Goal: Task Accomplishment & Management: Manage account settings

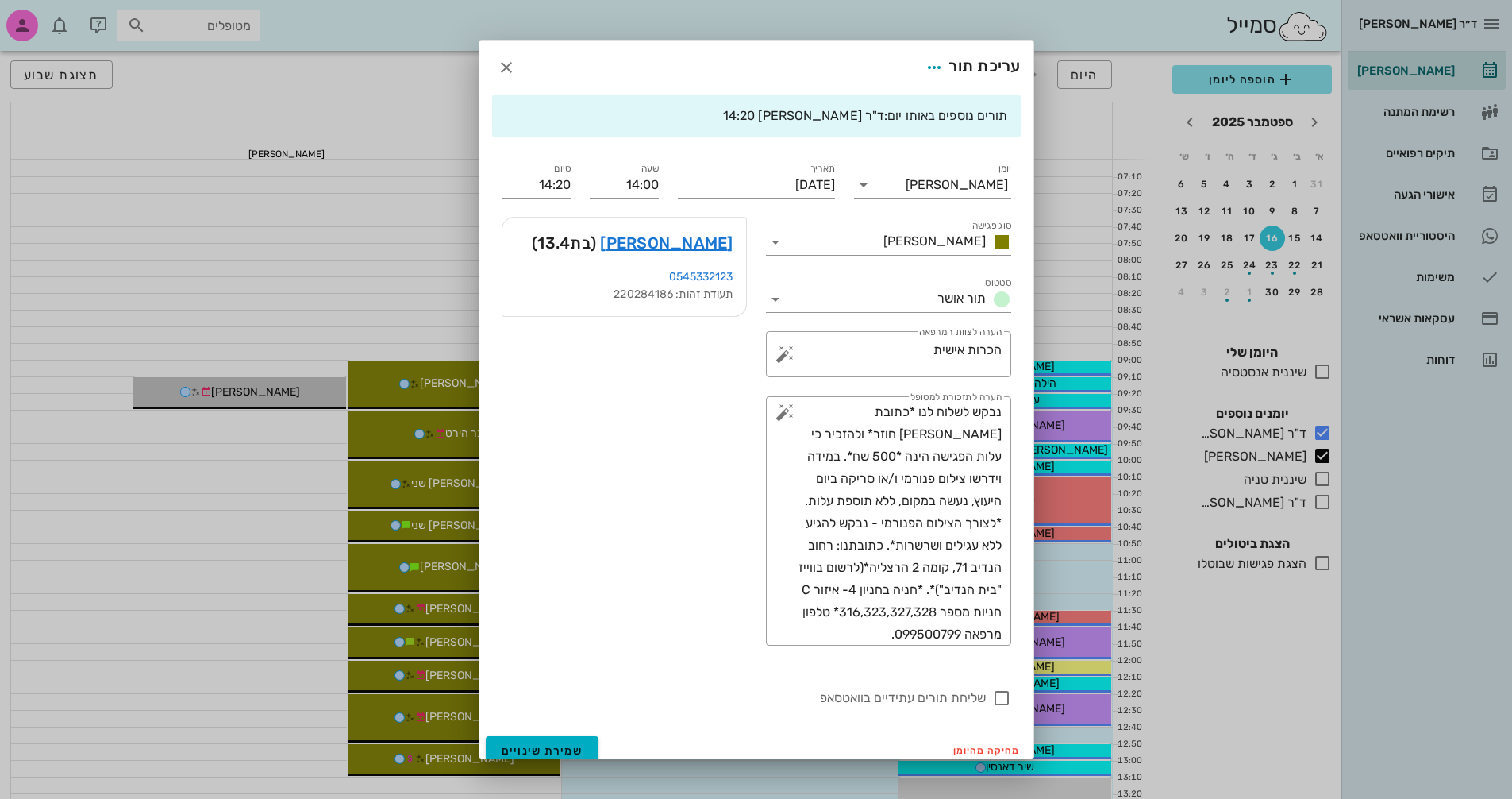
scroll to position [397, 0]
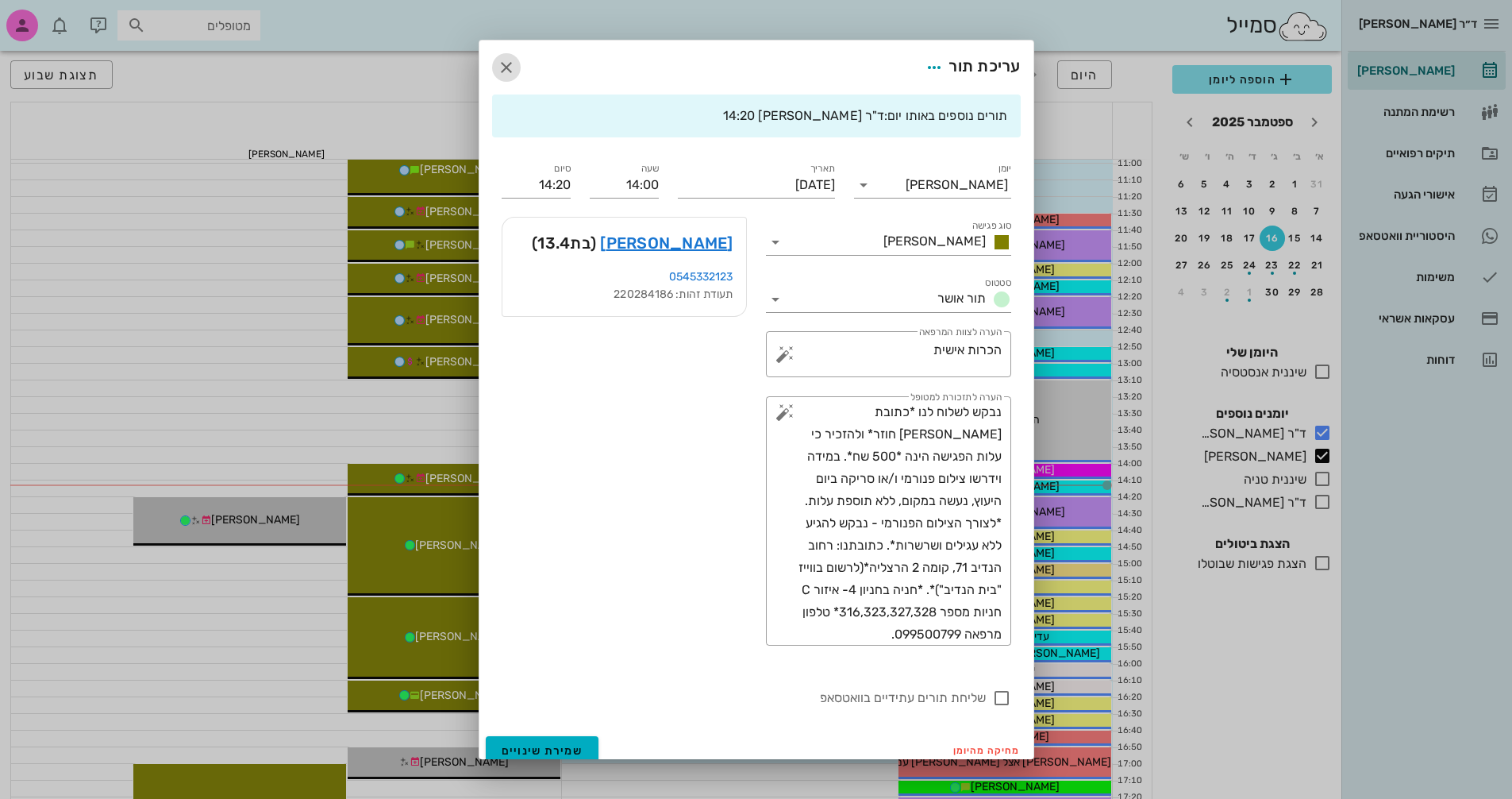
click at [514, 63] on icon "button" at bounding box center [506, 68] width 19 height 19
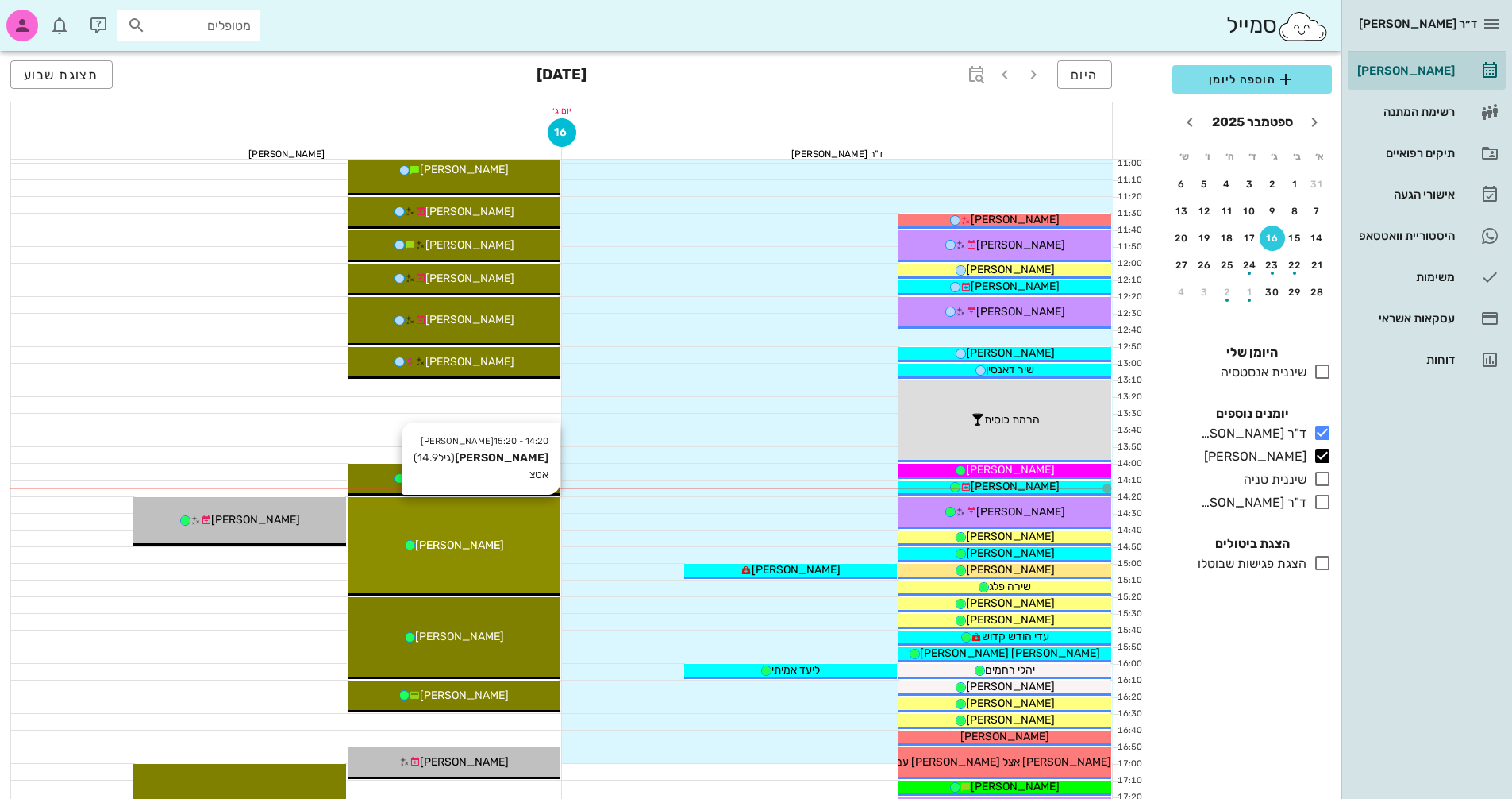
click at [529, 527] on div "14:20 - 15:20 [PERSON_NAME] (גיל 14.9 ) [PERSON_NAME]" at bounding box center [454, 545] width 213 height 98
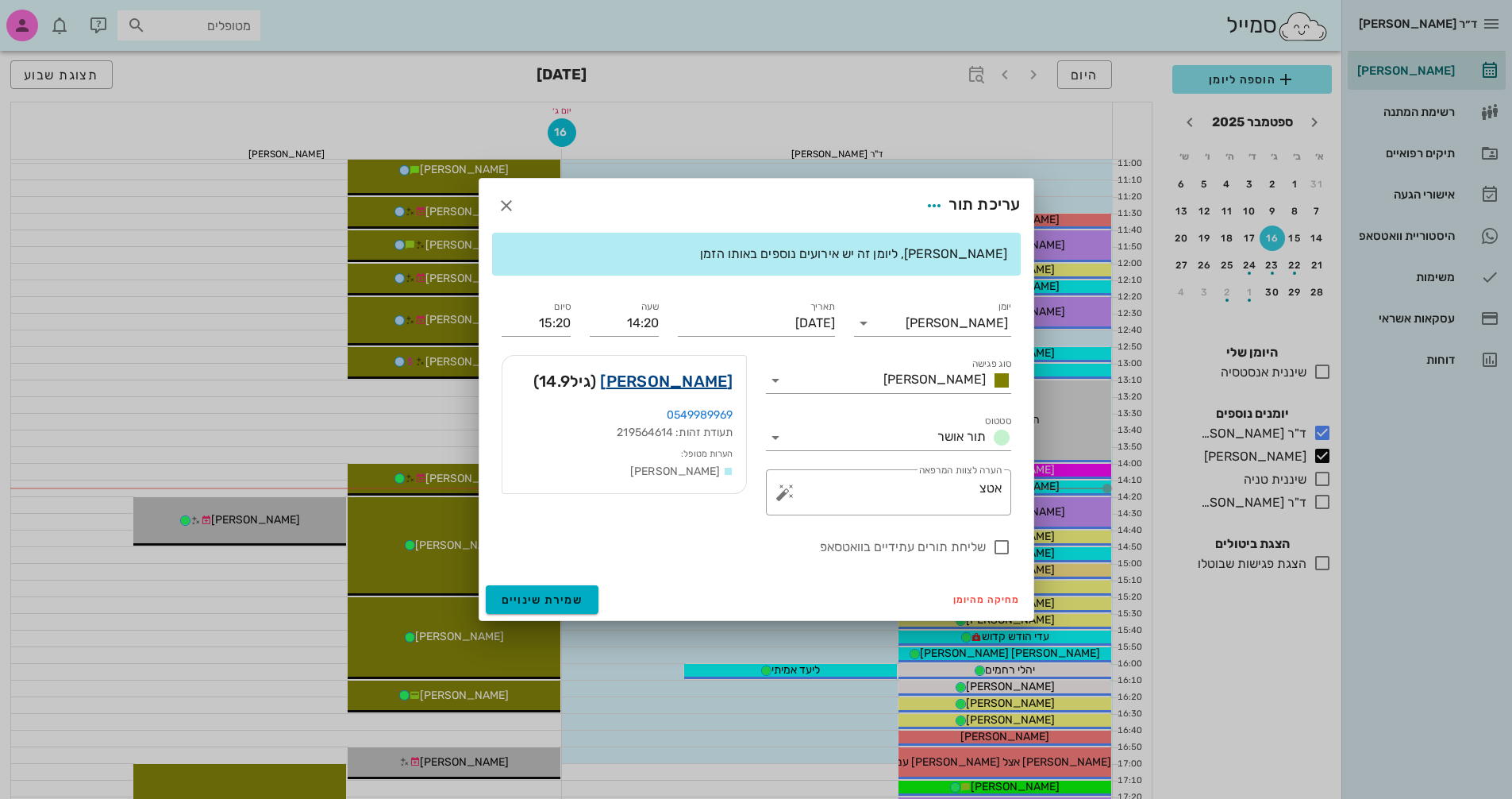
click at [716, 385] on link "[PERSON_NAME]" at bounding box center [666, 381] width 132 height 25
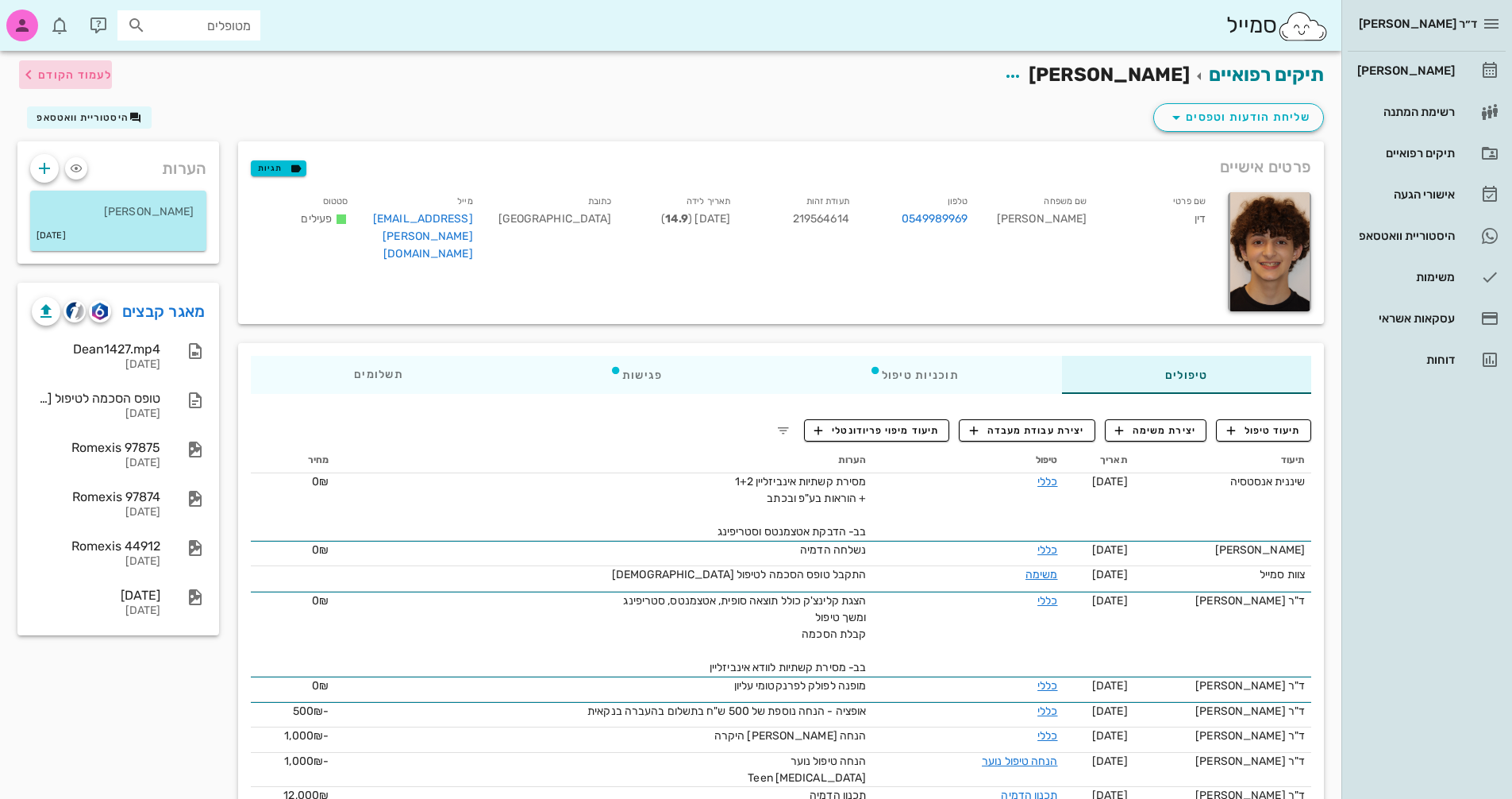
click at [75, 72] on span "לעמוד הקודם" at bounding box center [75, 75] width 74 height 14
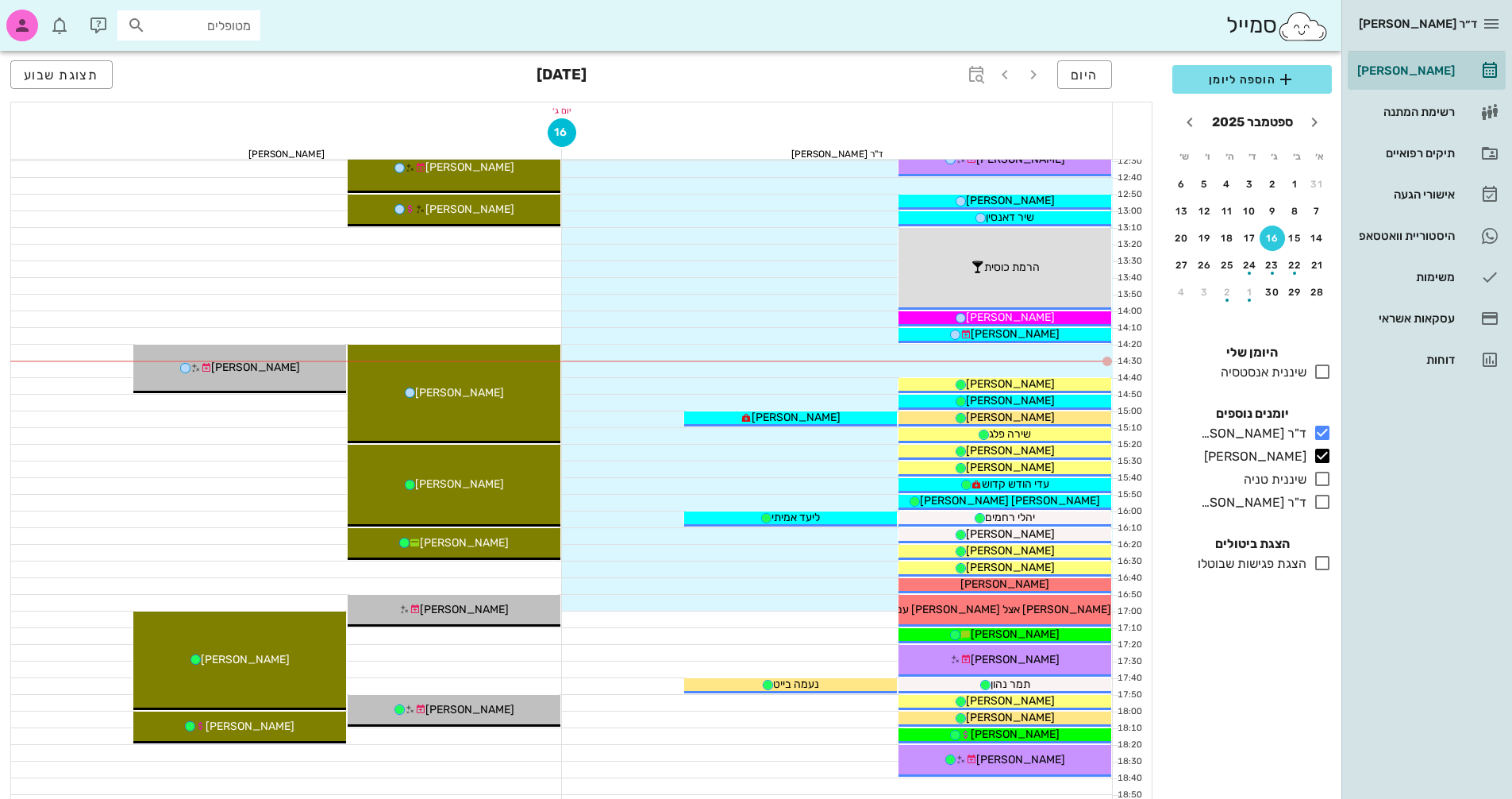
scroll to position [556, 0]
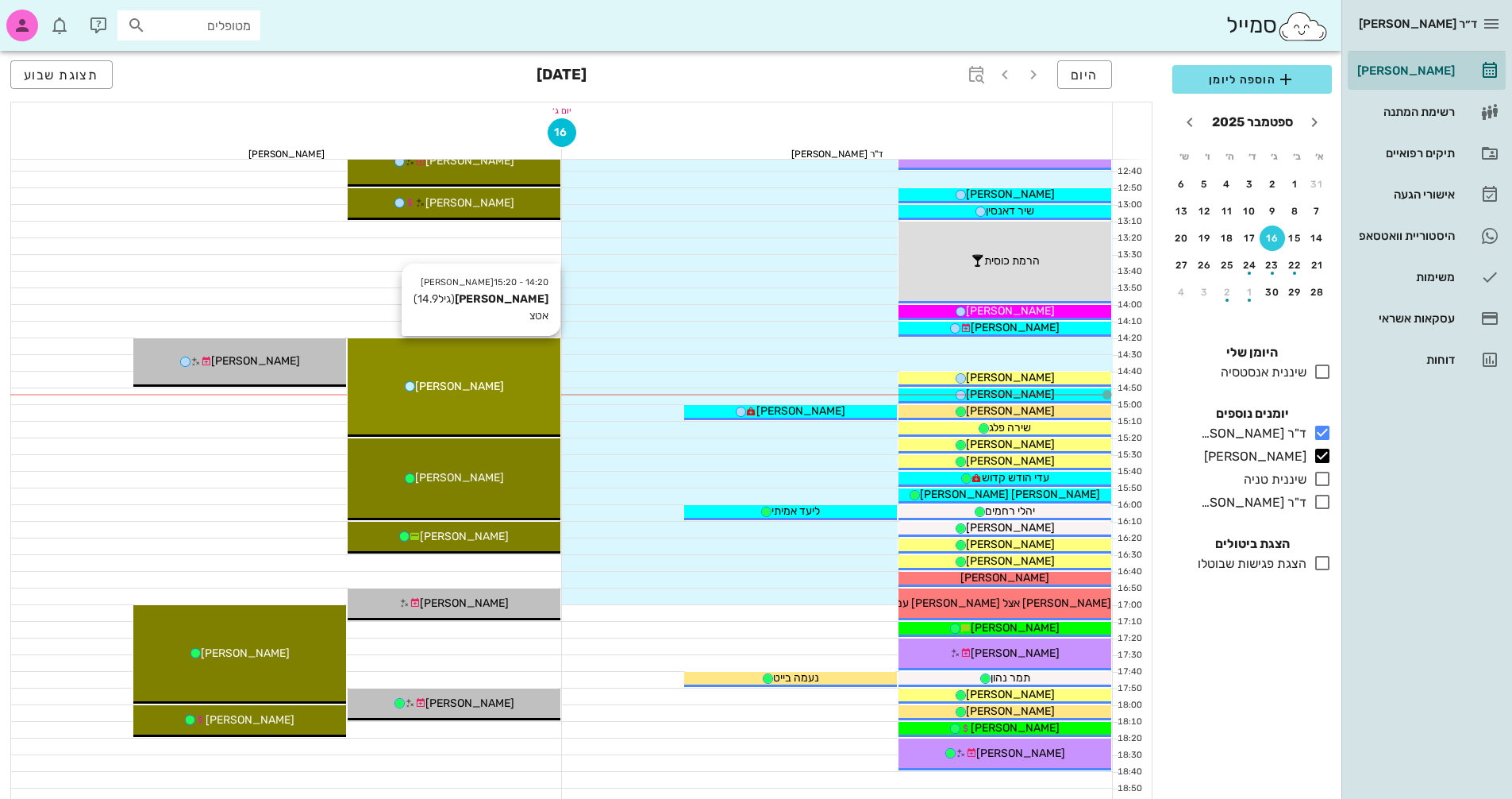
click at [450, 375] on div "14:20 - 15:20 [PERSON_NAME] (גיל 14.9 ) [PERSON_NAME]" at bounding box center [454, 387] width 213 height 98
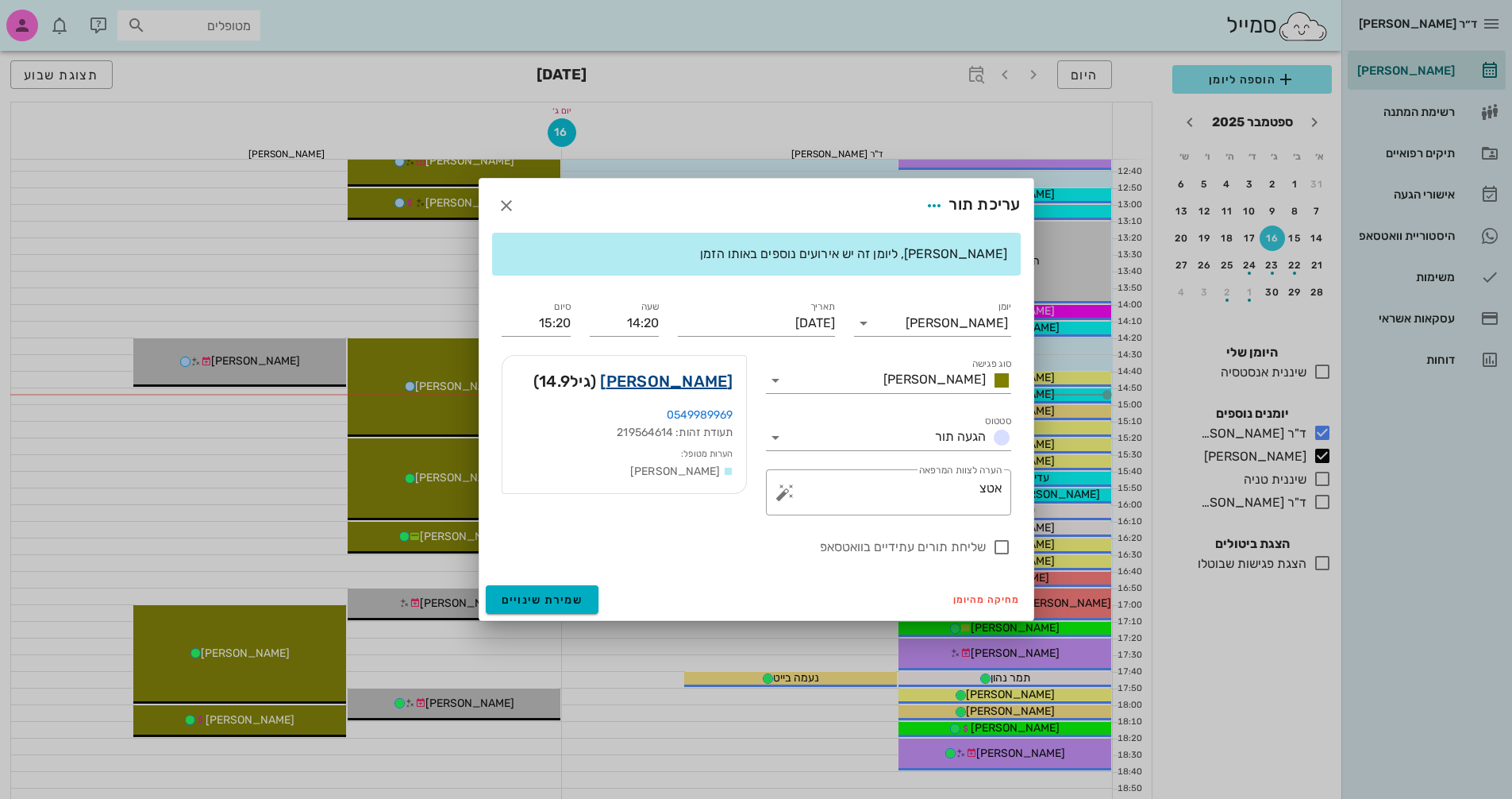
click at [718, 380] on link "[PERSON_NAME]" at bounding box center [666, 381] width 132 height 25
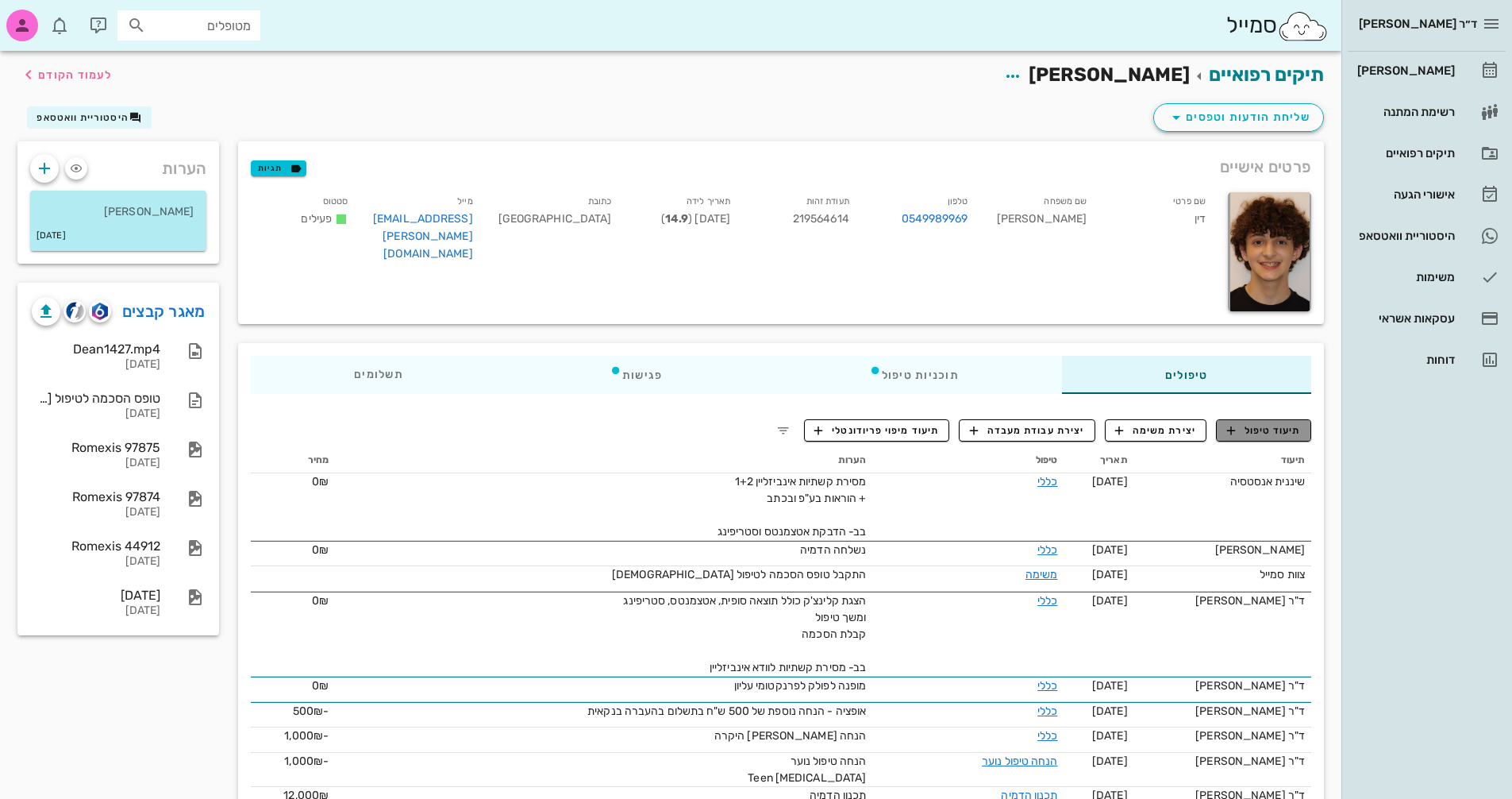
click at [1282, 434] on span "תיעוד טיפול" at bounding box center [1264, 430] width 74 height 15
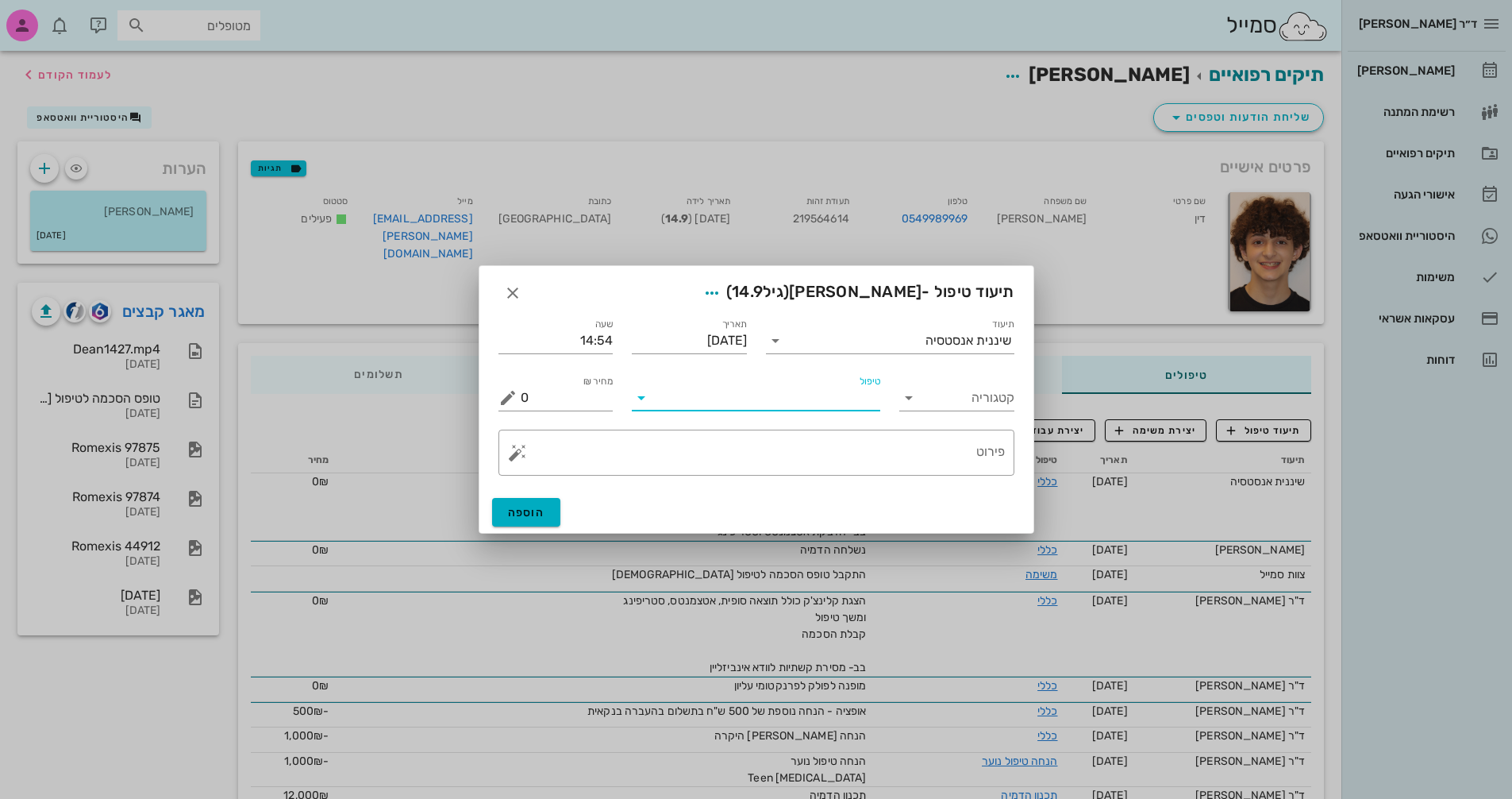
click at [690, 405] on input "טיפול" at bounding box center [767, 398] width 226 height 25
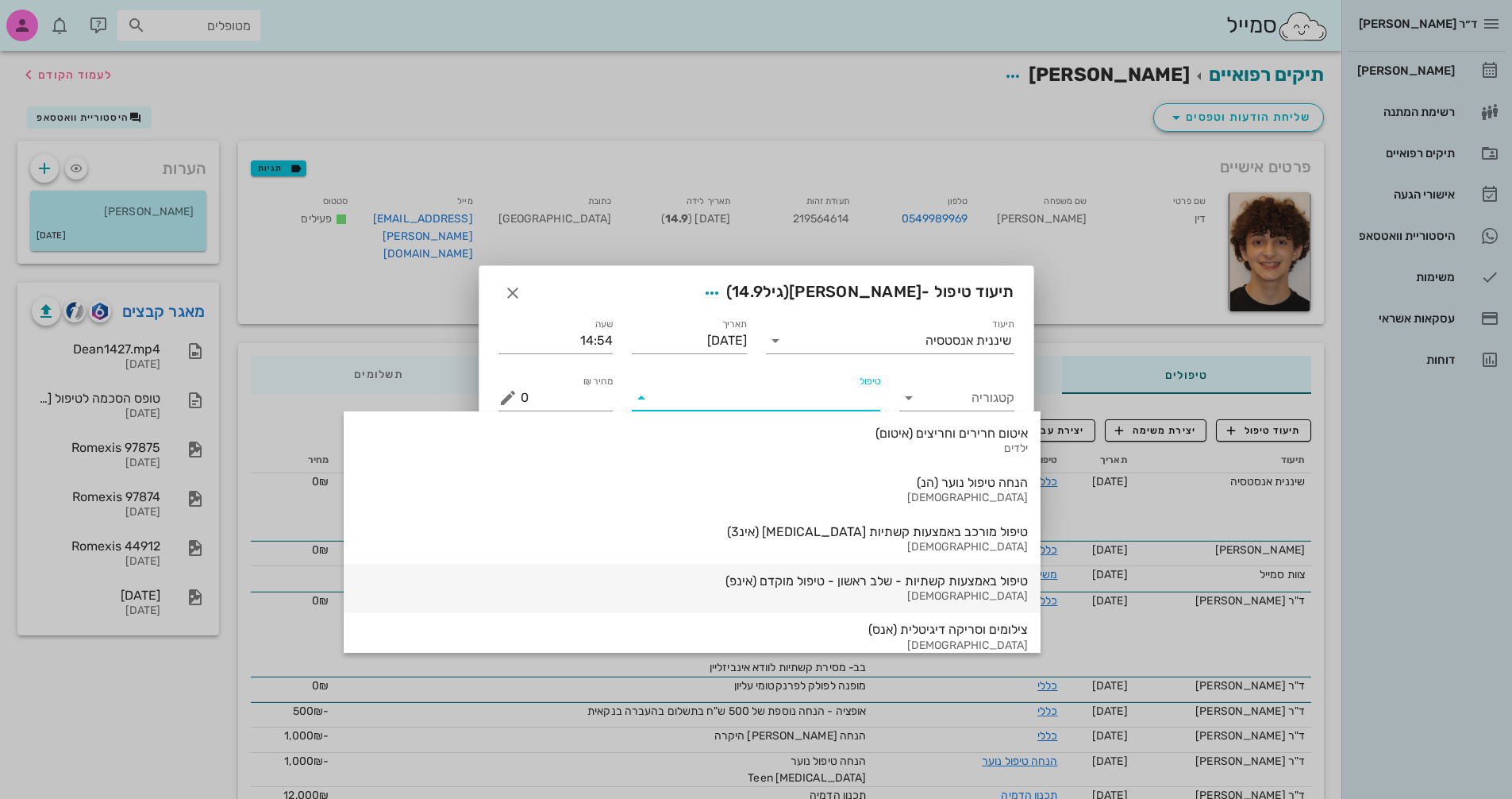
scroll to position [1706, 0]
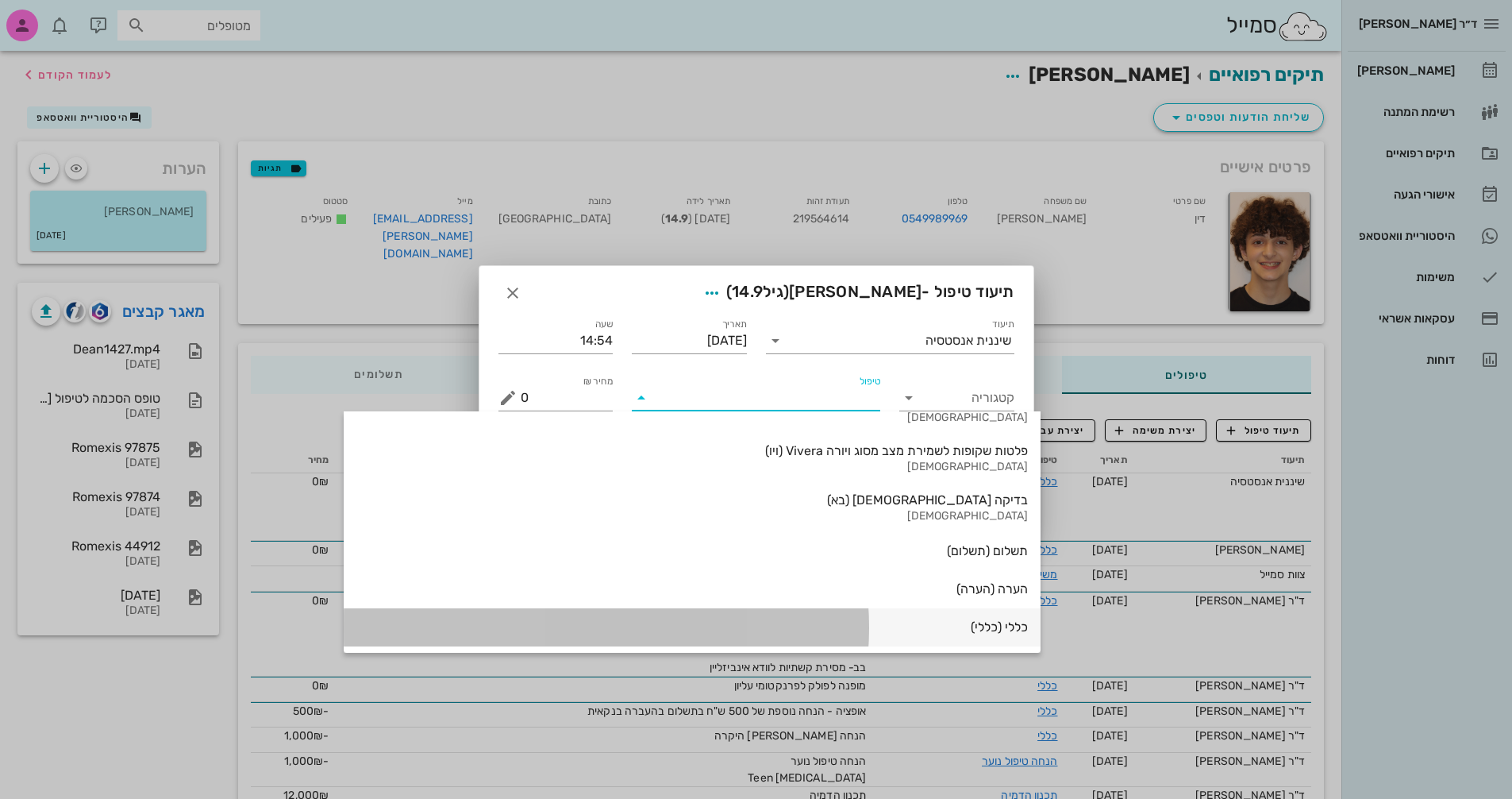
click at [842, 616] on div "כללי (כללי)" at bounding box center [692, 627] width 671 height 36
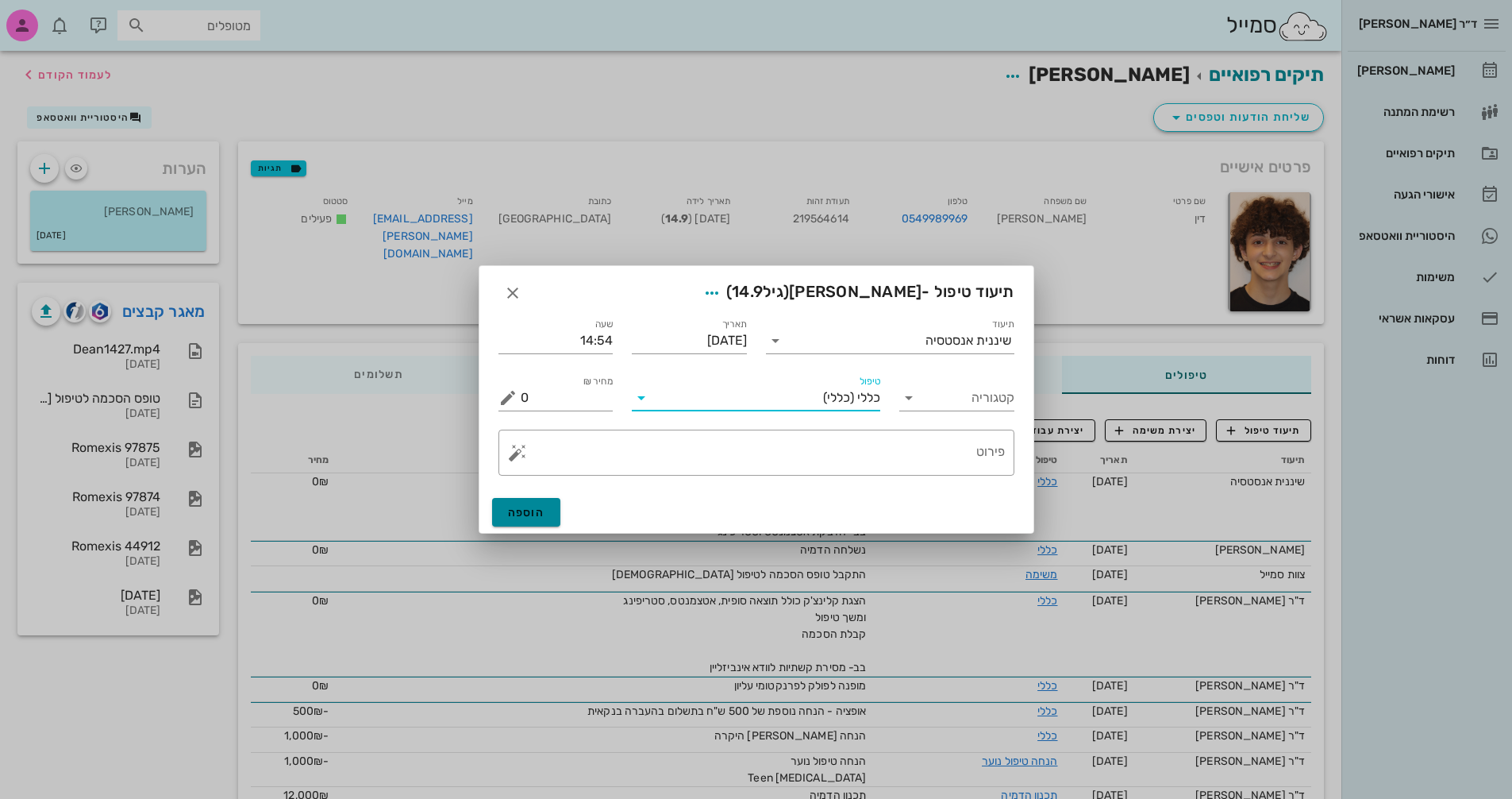
click at [548, 504] on button "הוספה" at bounding box center [526, 511] width 69 height 28
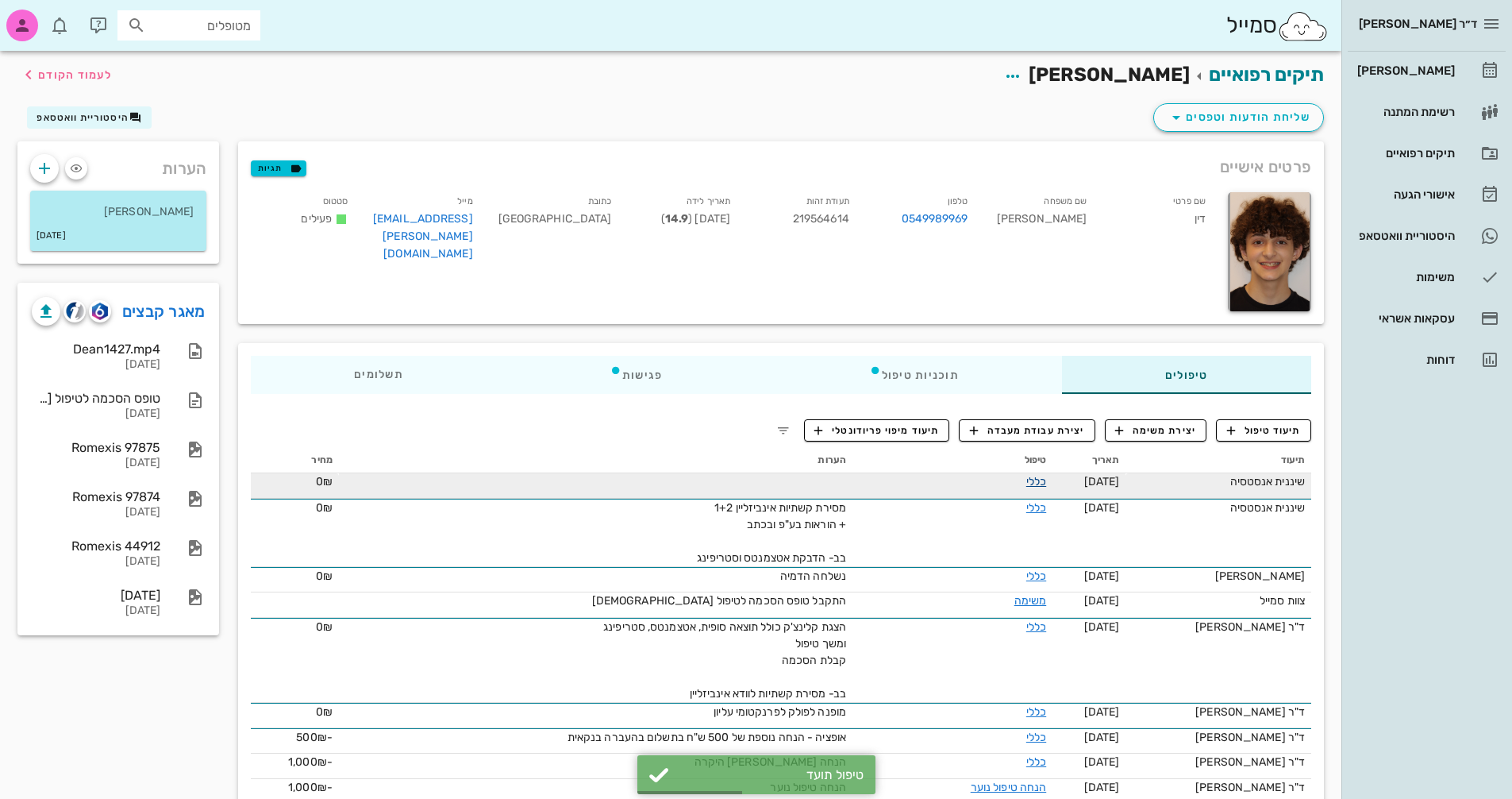
click at [1035, 483] on link "כללי" at bounding box center [1036, 481] width 19 height 14
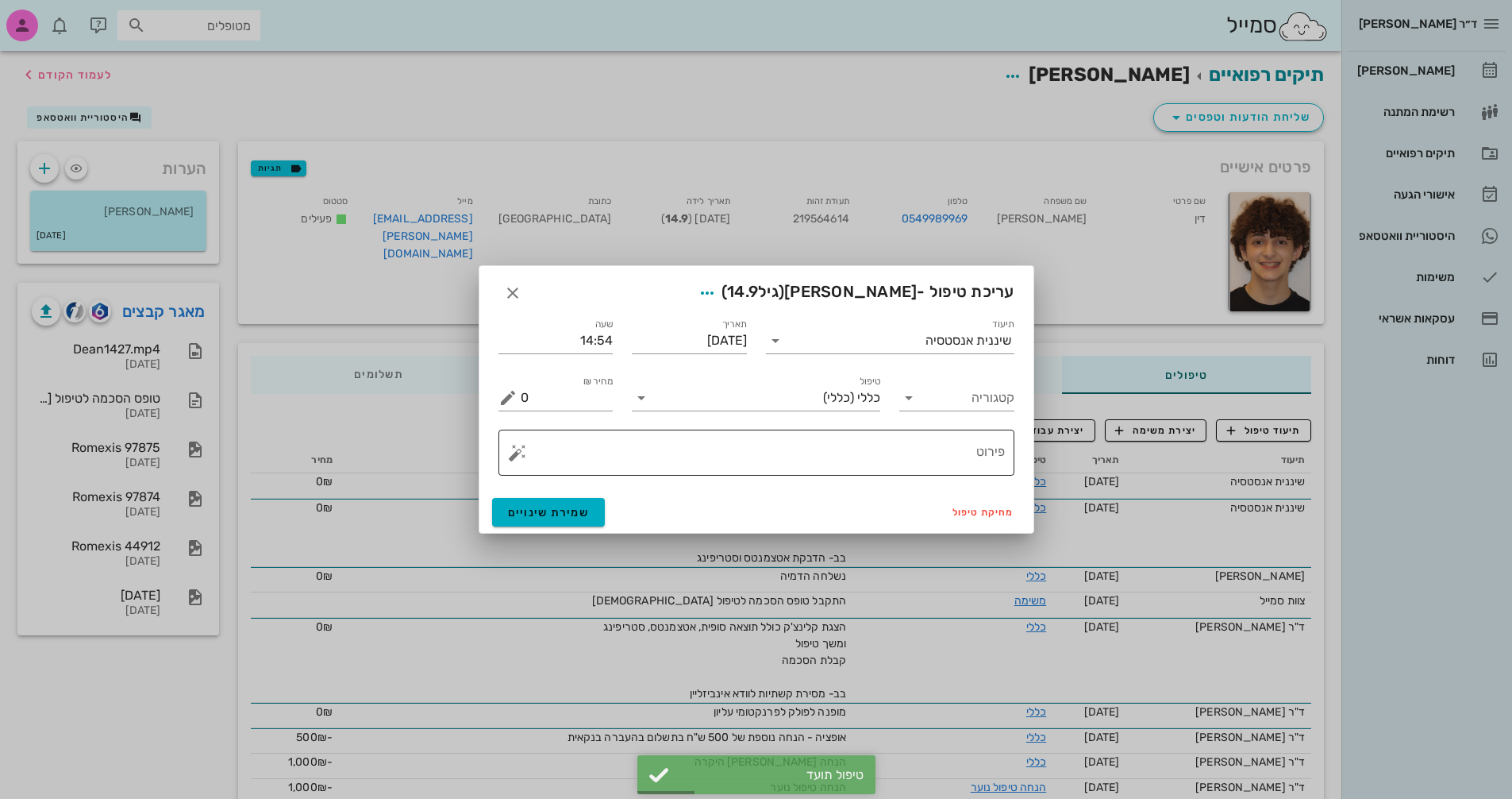
click at [511, 453] on button "button" at bounding box center [518, 453] width 19 height 19
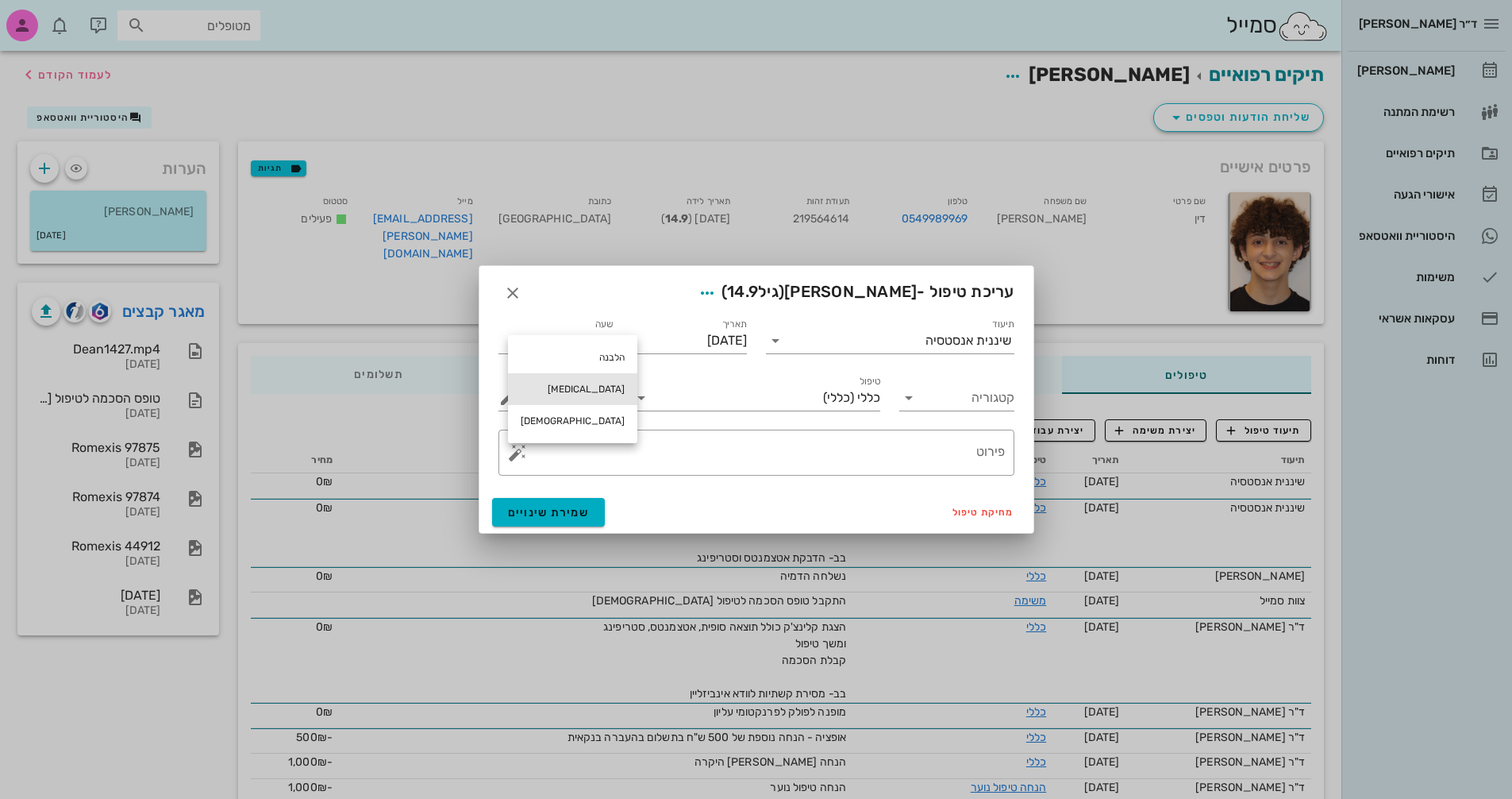
click at [537, 392] on div "[MEDICAL_DATA]" at bounding box center [572, 389] width 129 height 32
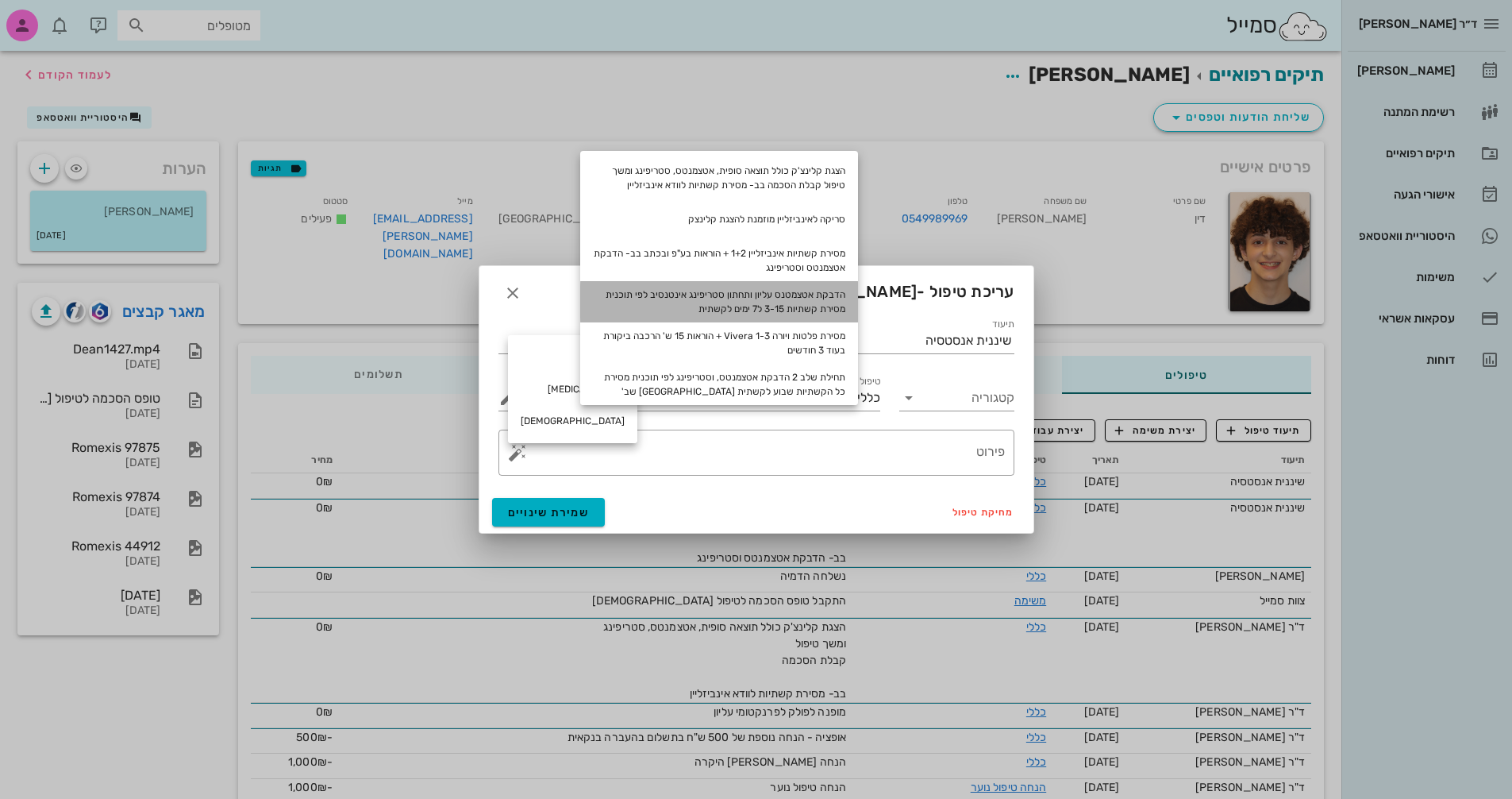
click at [813, 302] on div "הדבקת אטצמטנס עליון ותחתון סטריפינג אינטנסיב לפי תוכנית מסירת קשתיות 3-15 ל7 ימ…" at bounding box center [719, 301] width 278 height 41
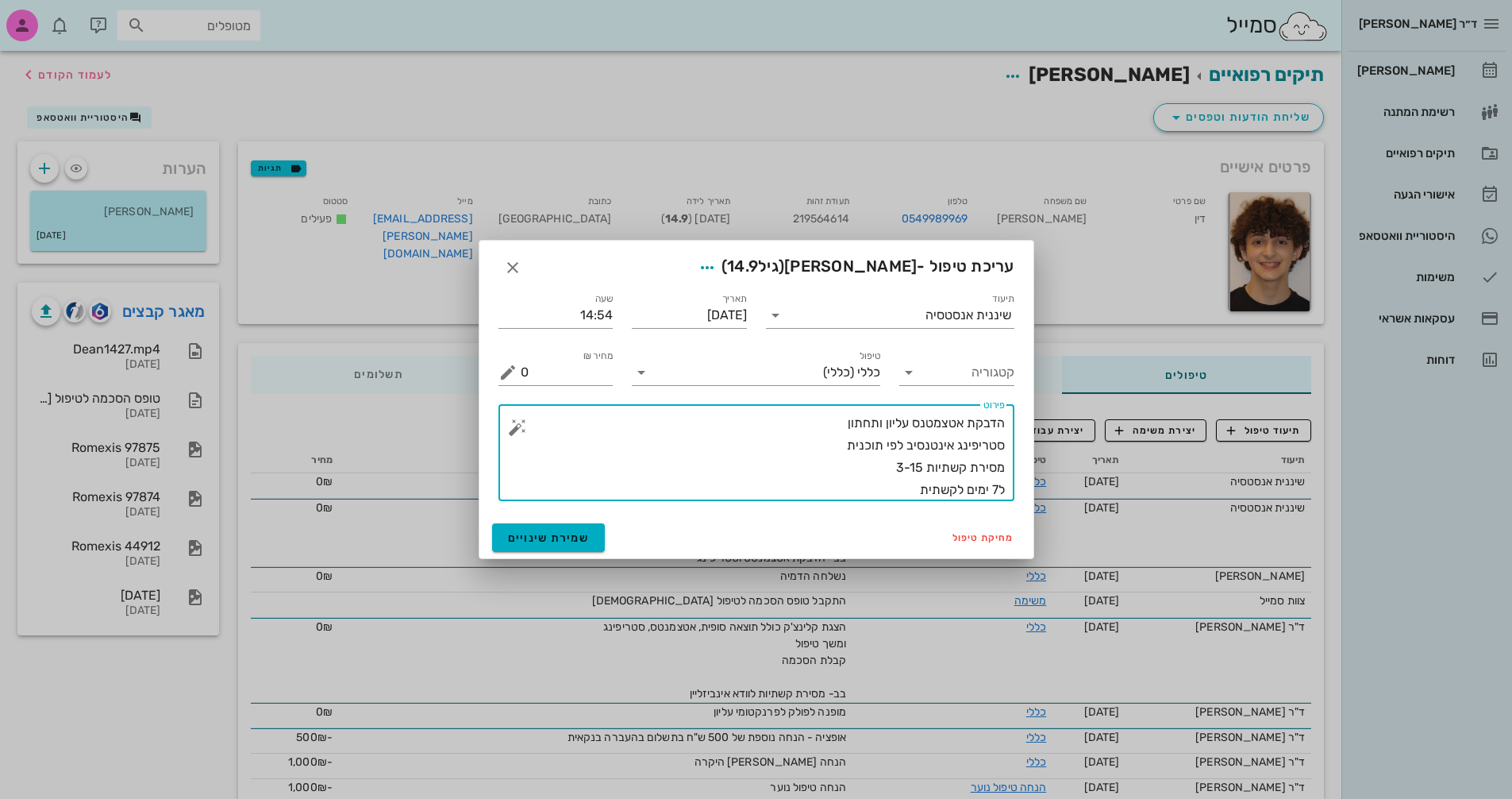
drag, startPoint x: 913, startPoint y: 468, endPoint x: 923, endPoint y: 468, distance: 10.0
click at [923, 468] on textarea "הדבקת אטצמטנס עליון ותחתון סטריפינג אינטנסיב לפי תוכנית מסירת קשתיות 3-15 ל7 ימ…" at bounding box center [763, 456] width 484 height 88
click at [895, 491] on textarea "הדבקת אטצמטנס עליון ותחתון סטריפינג אינטנסיב לפי תוכנית מסירת קשתיות 3-20 ל7 ימ…" at bounding box center [763, 456] width 484 height 88
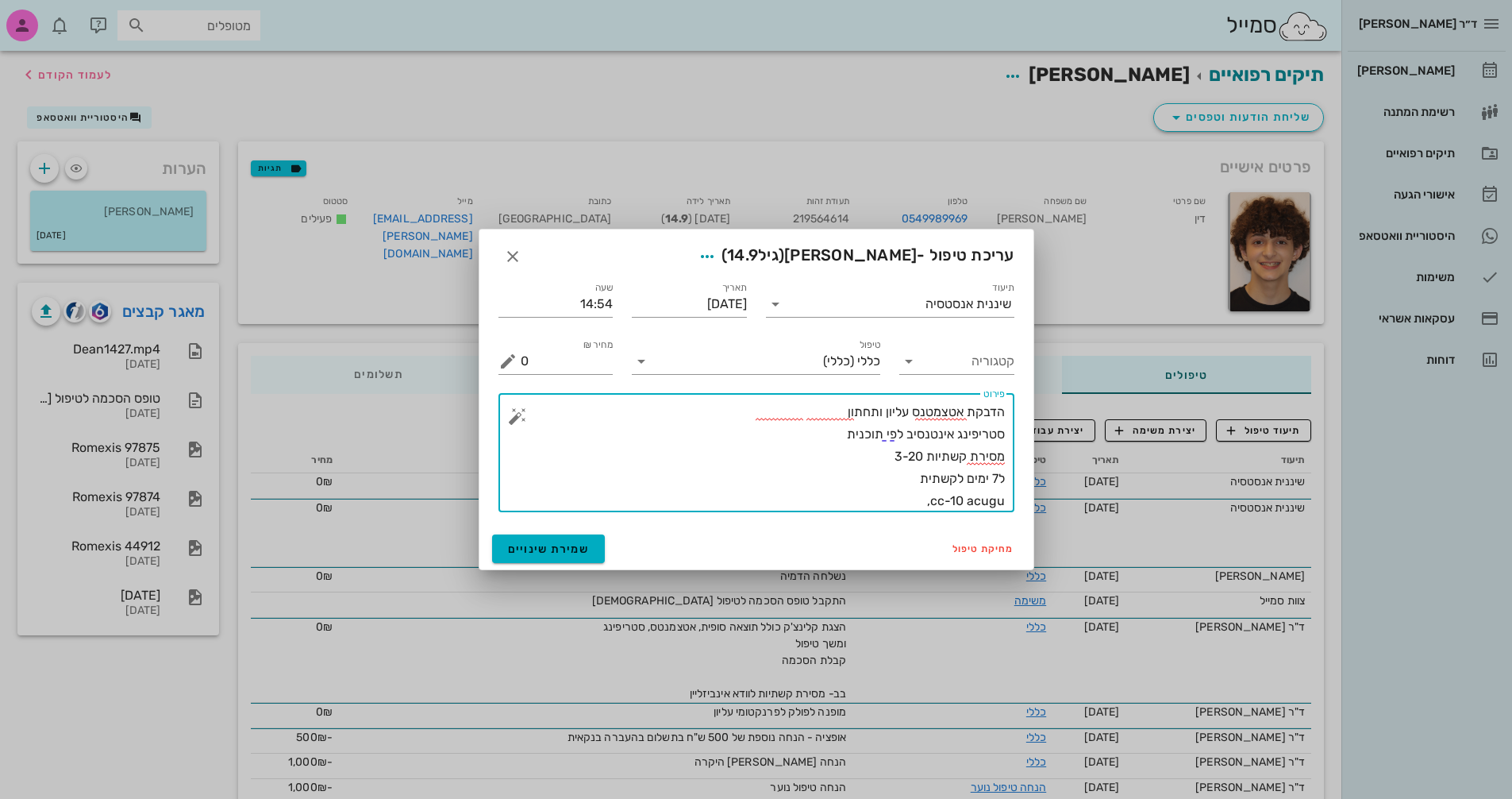
drag, startPoint x: 919, startPoint y: 504, endPoint x: 1089, endPoint y: 517, distance: 170.5
click at [812, 412] on textarea "הדבקת אטצמטנס עליון ותחתון סטריפינג אינטנסיב לפי תוכנית מסירת קשתיות 3-20 ל7 ימ…" at bounding box center [763, 456] width 484 height 111
type textarea "הדבקת אטצמטנס עליון ותחתון שלב 1 סטריפינג אינטנסיב לפי תוכנית מסירת קשתיות 3-20…"
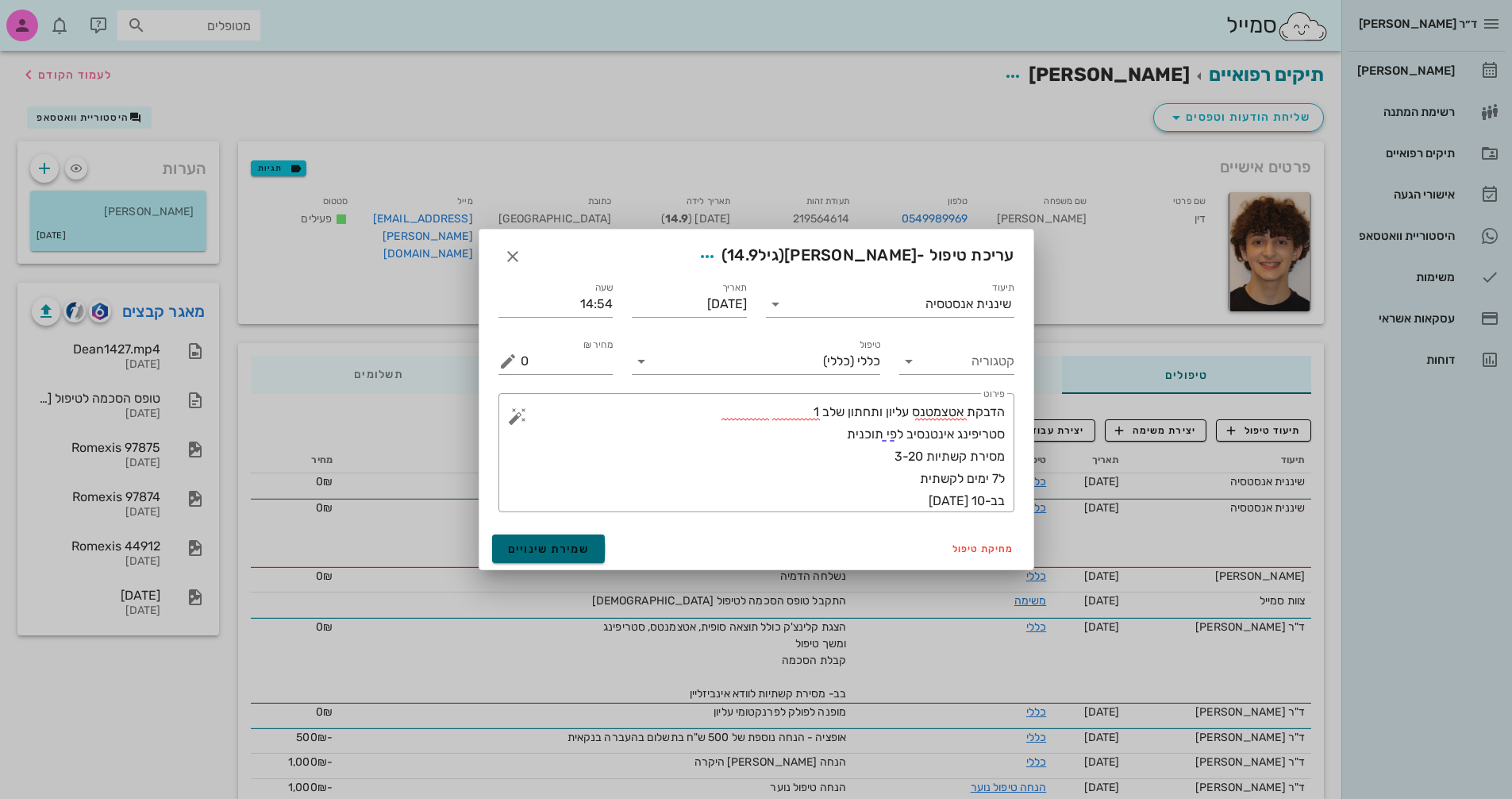
click at [534, 553] on span "שמירת שינויים" at bounding box center [549, 549] width 82 height 14
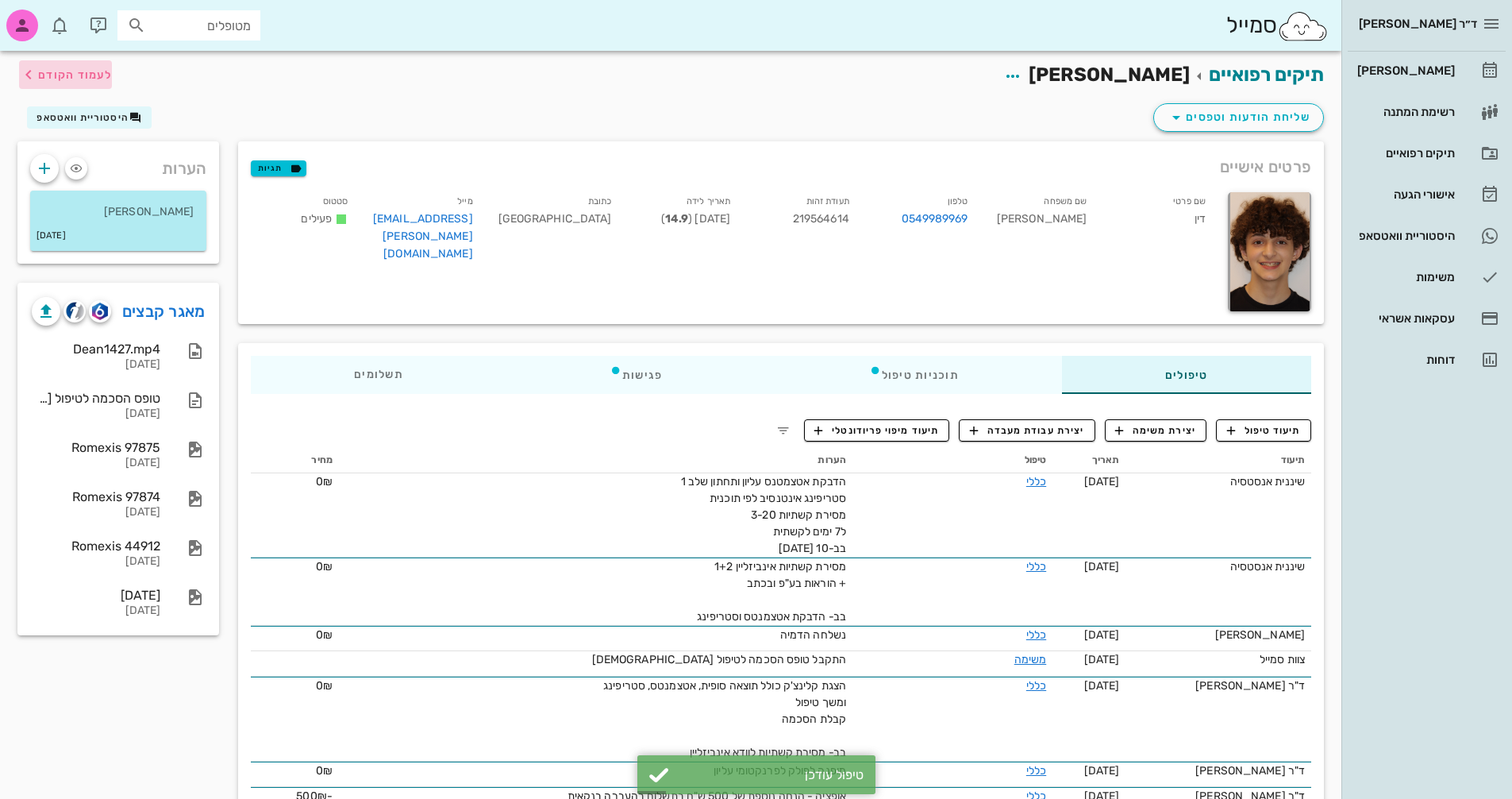
click at [58, 63] on button "לעמוד הקודם" at bounding box center [66, 74] width 93 height 28
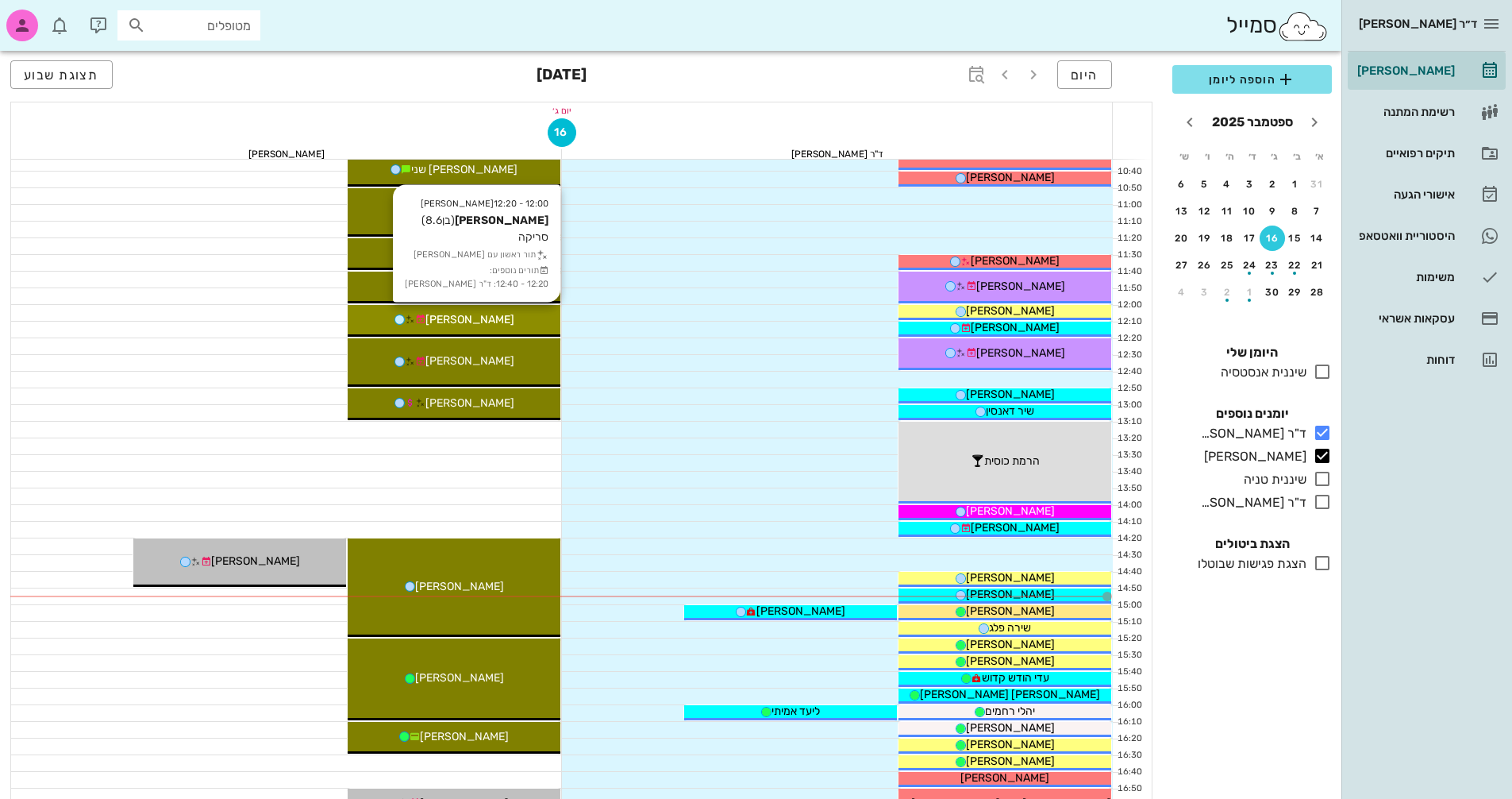
scroll to position [318, 0]
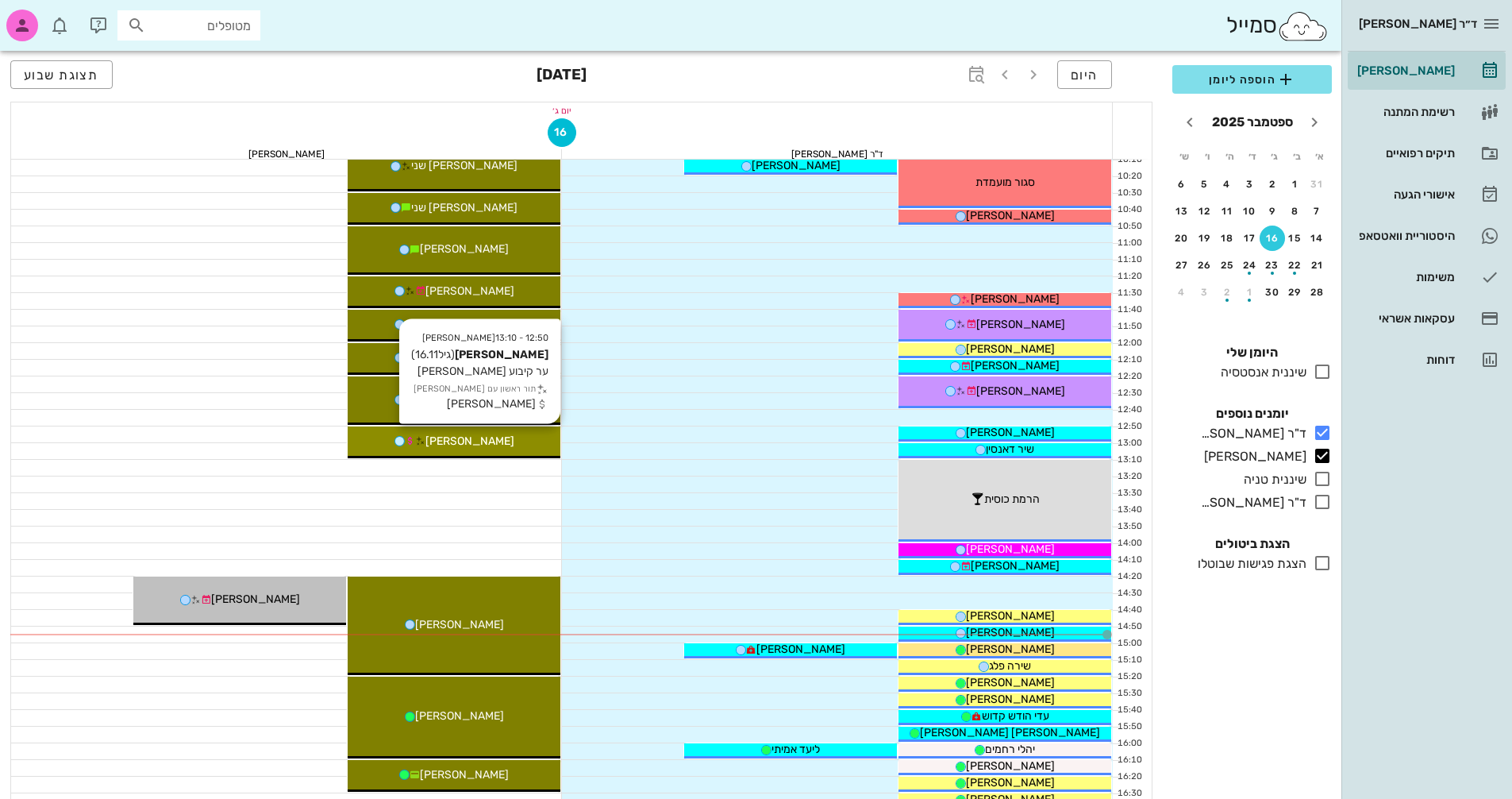
click at [536, 438] on div "[PERSON_NAME]" at bounding box center [454, 440] width 213 height 17
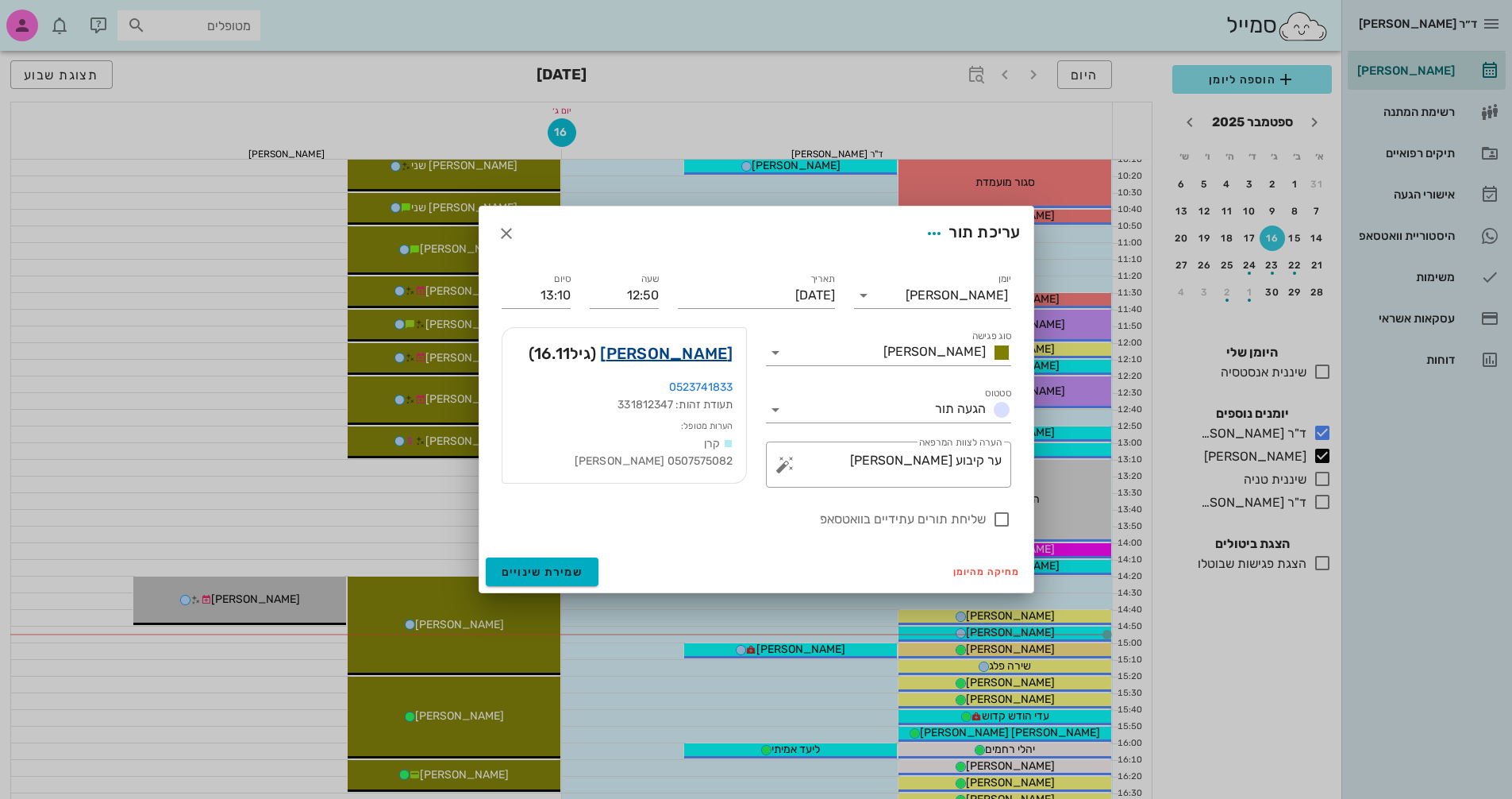
click at [682, 348] on link "[PERSON_NAME]" at bounding box center [666, 353] width 132 height 25
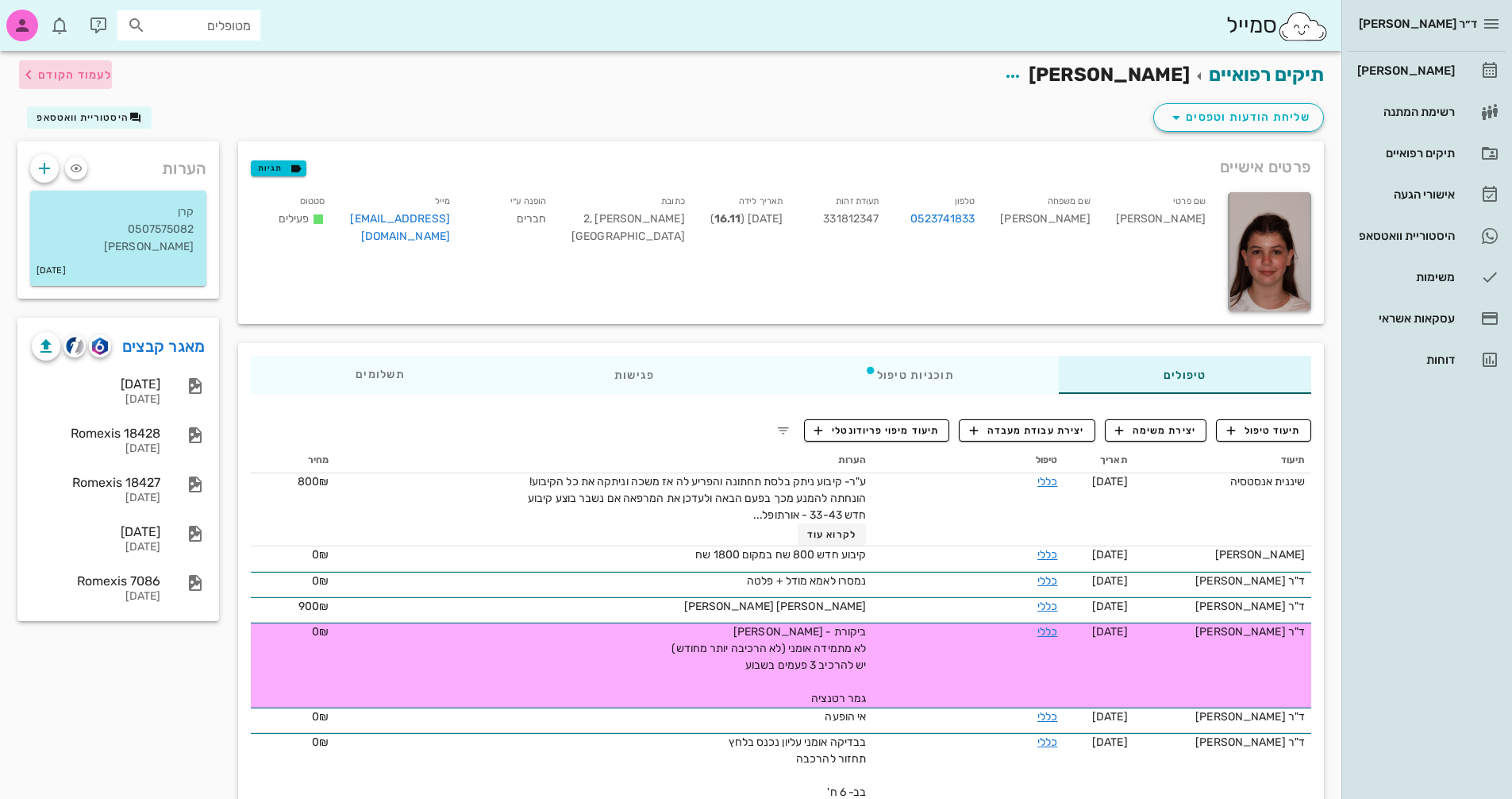
click at [77, 68] on span "לעמוד הקודם" at bounding box center [75, 75] width 74 height 14
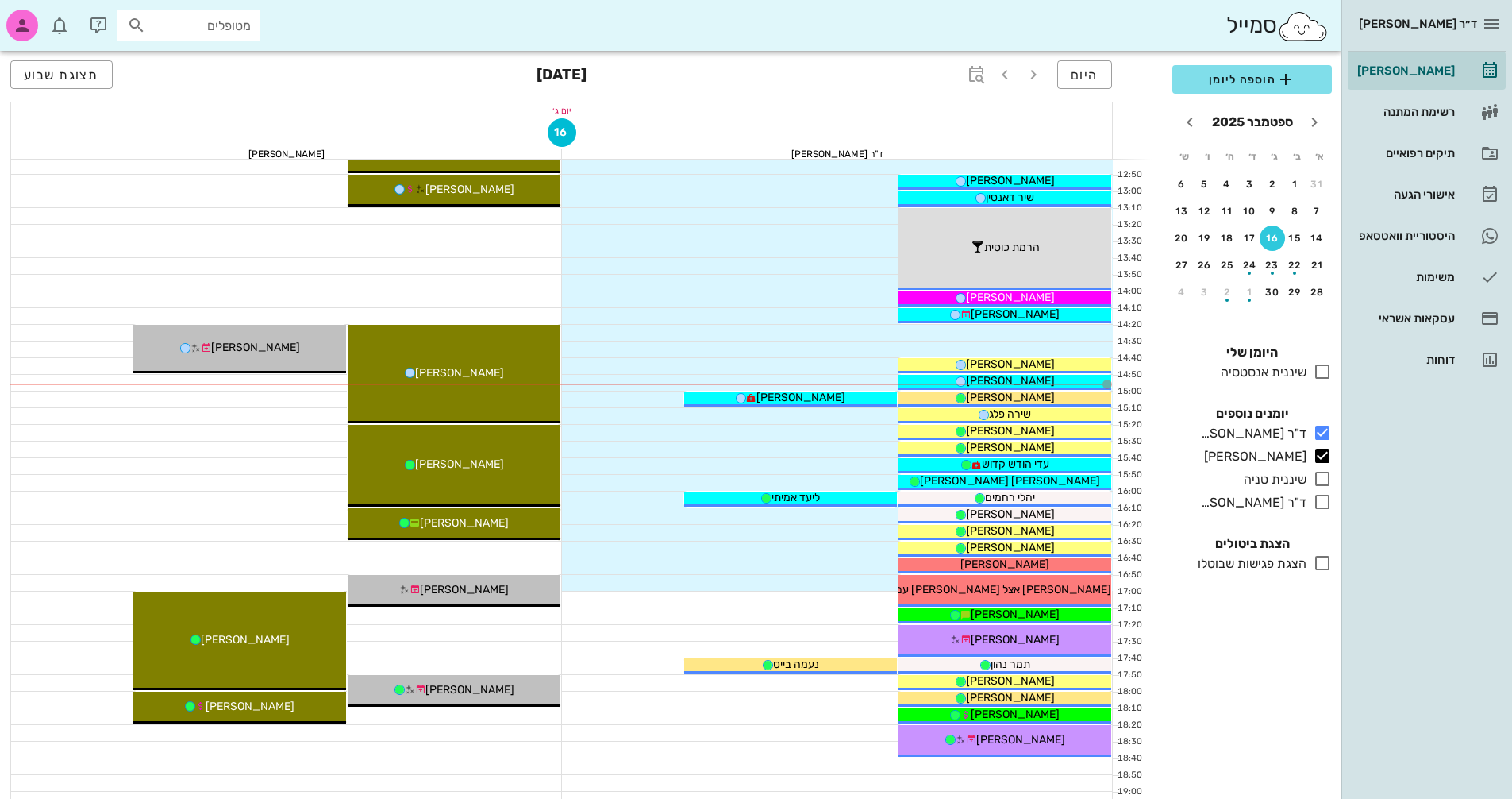
scroll to position [635, 0]
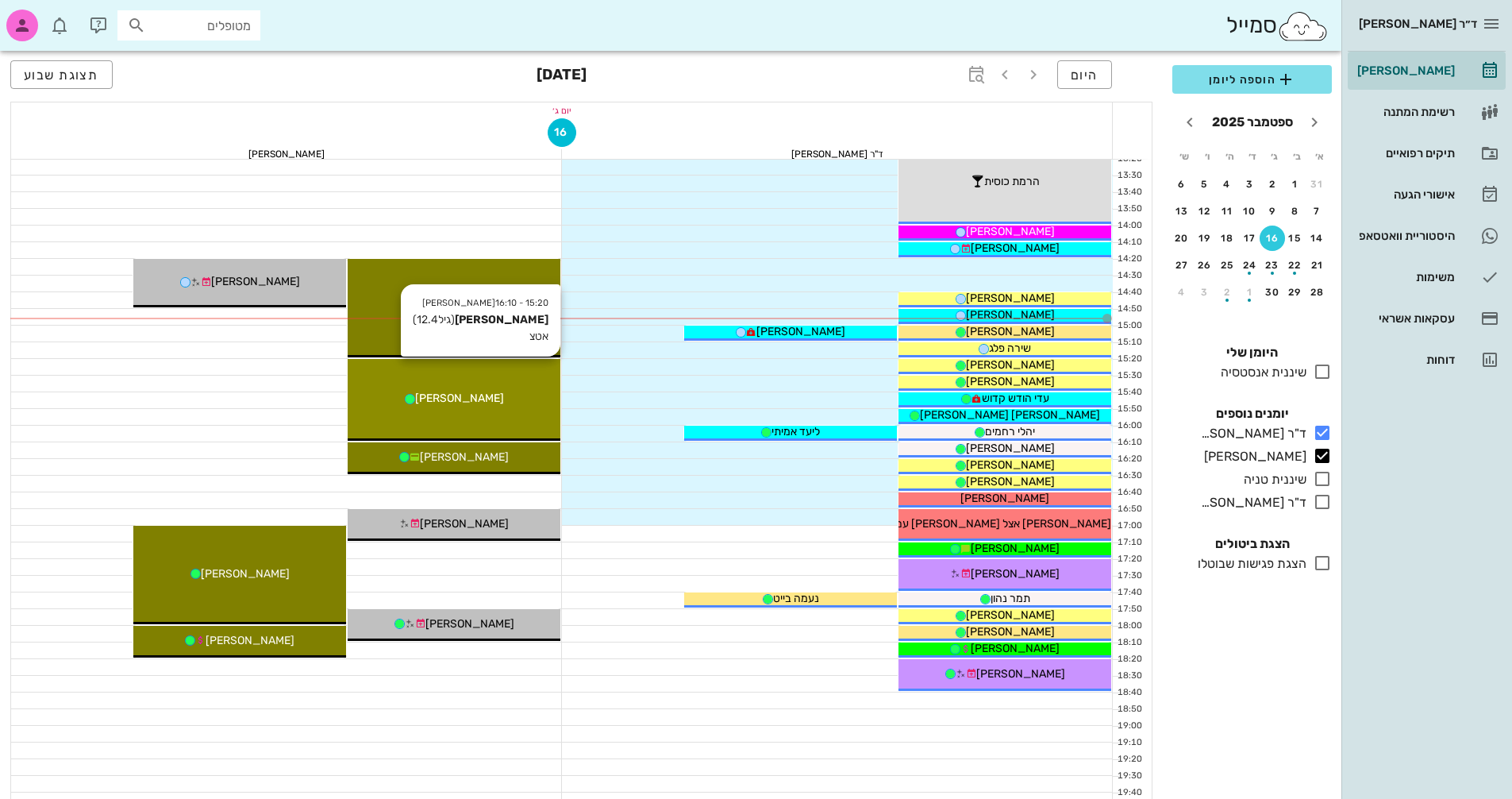
click at [502, 394] on div "[PERSON_NAME]" at bounding box center [454, 398] width 213 height 17
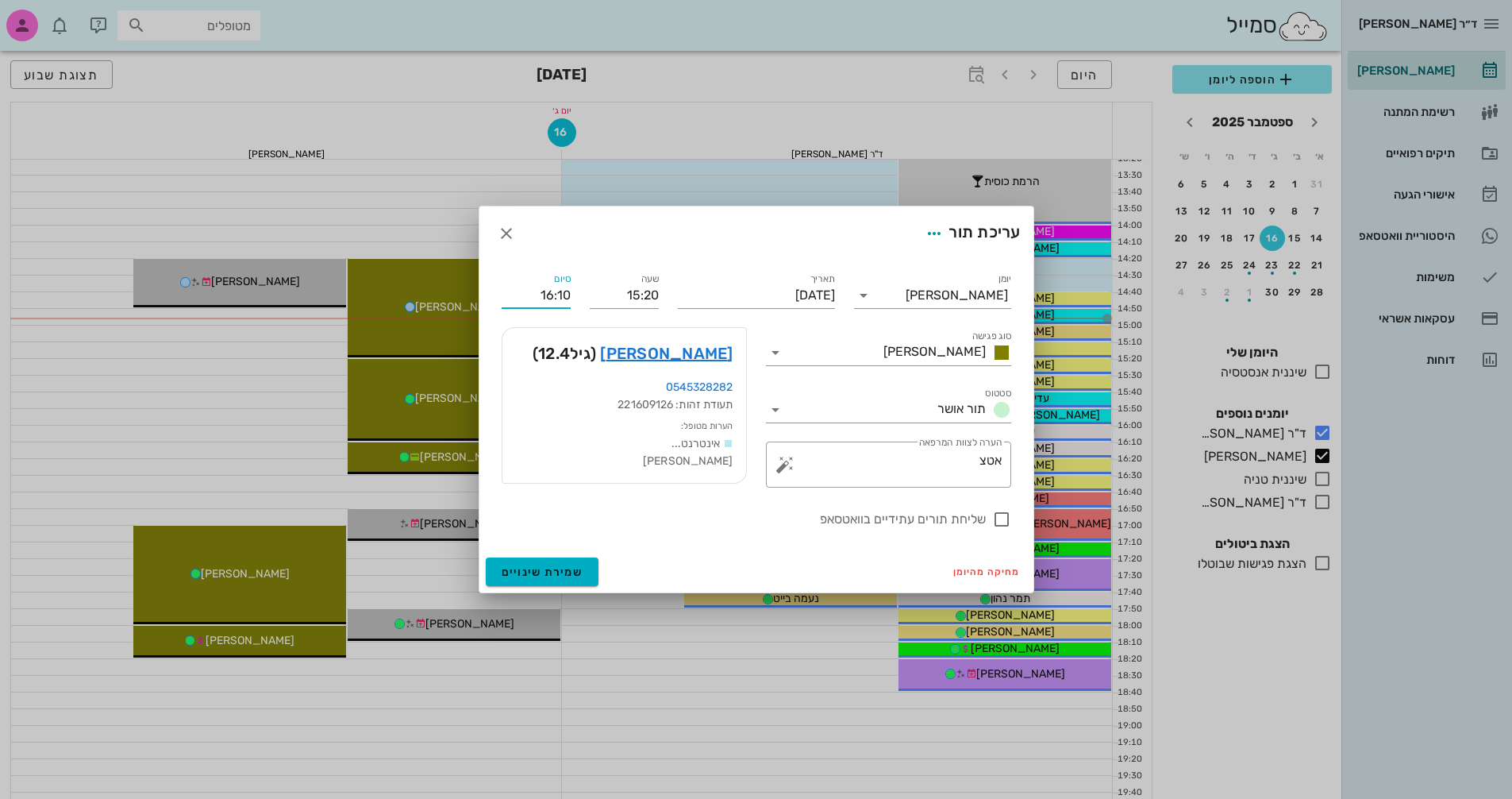
drag, startPoint x: 559, startPoint y: 294, endPoint x: 569, endPoint y: 294, distance: 10.0
click at [569, 294] on input "16:10" at bounding box center [535, 295] width 69 height 25
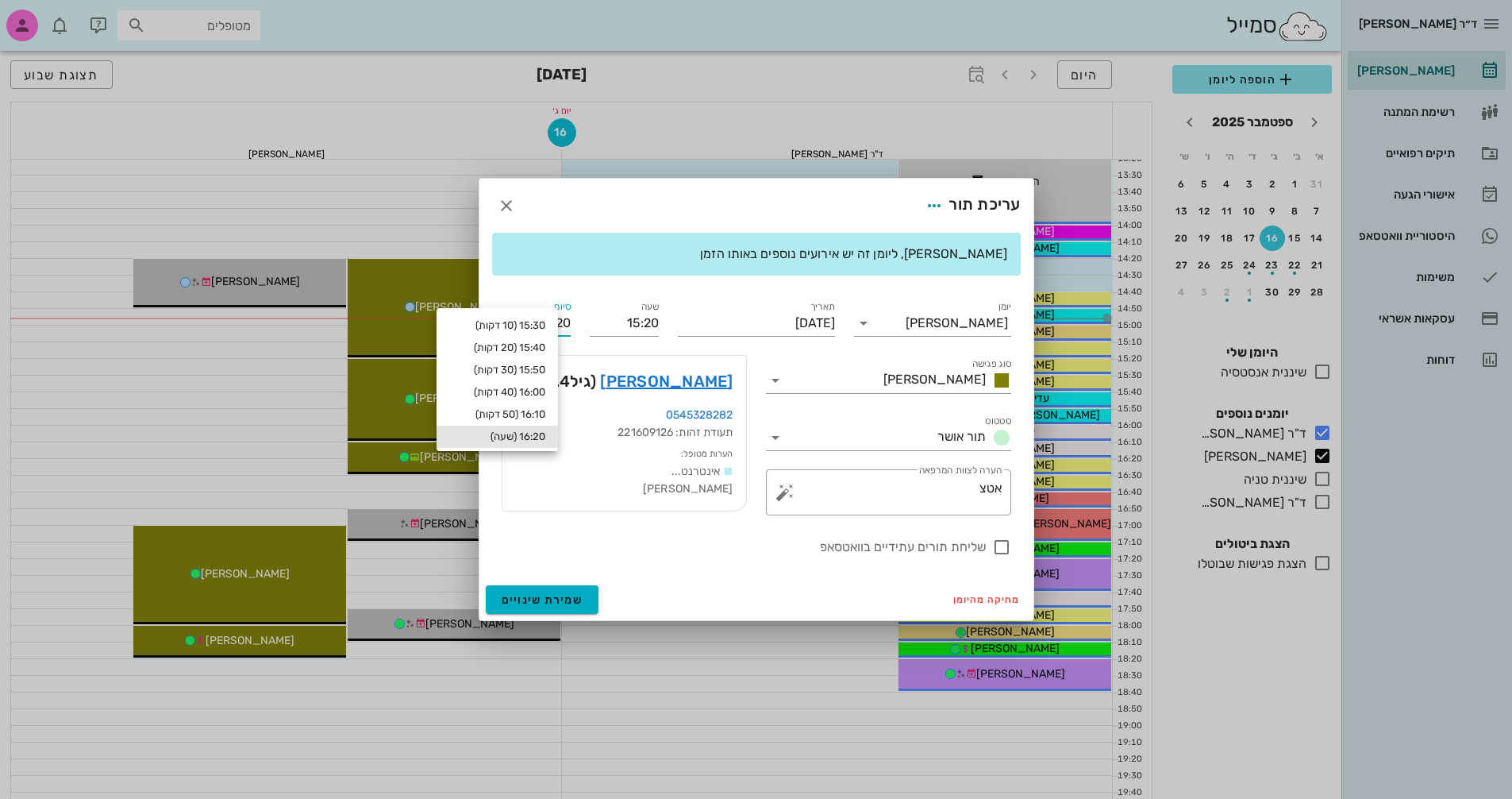
type input "16:20"
click at [630, 578] on div "מחיקה מהיומן שמירת שינויים" at bounding box center [756, 599] width 554 height 41
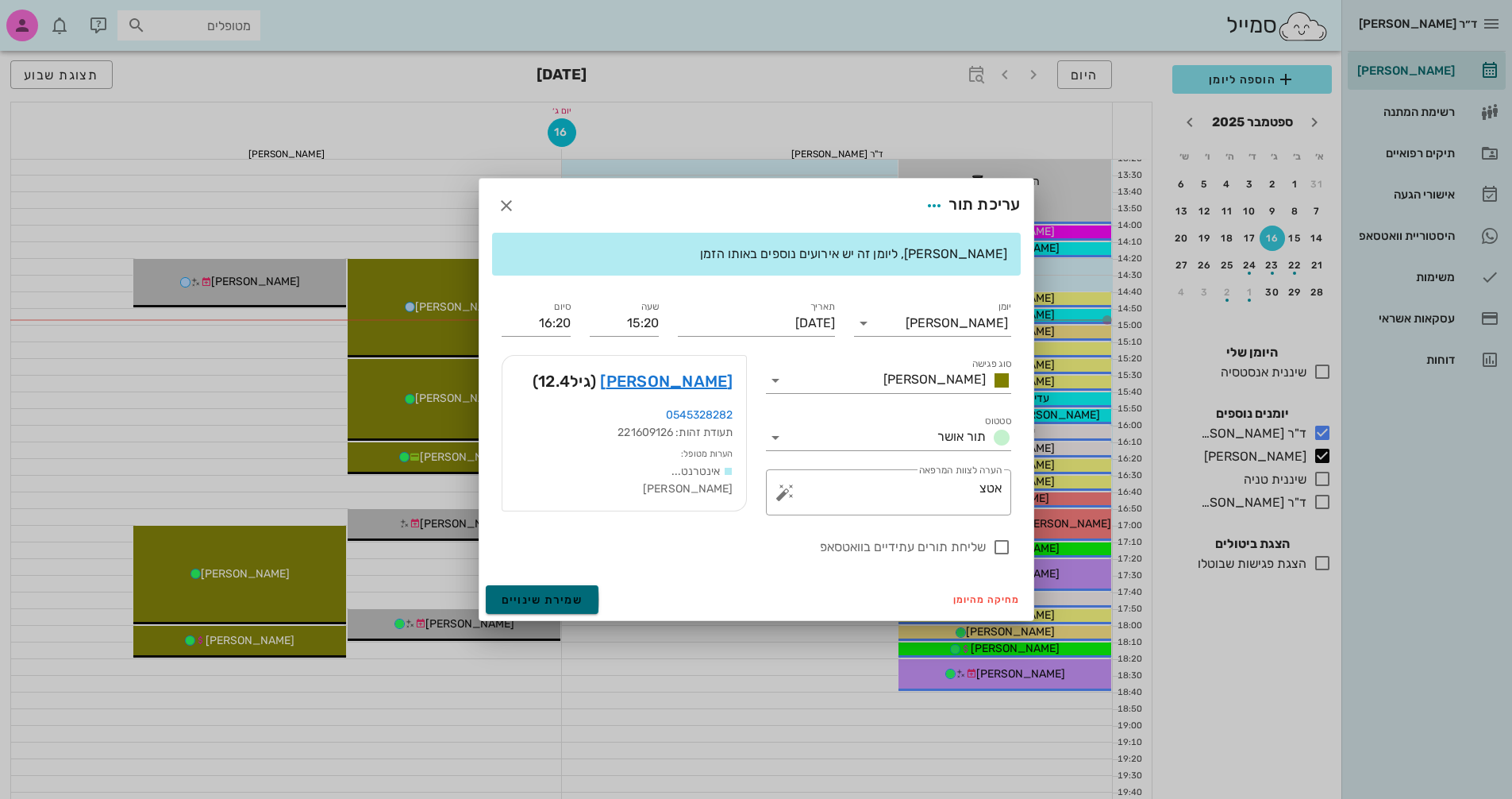
click at [560, 591] on button "שמירת שינויים" at bounding box center [542, 599] width 114 height 28
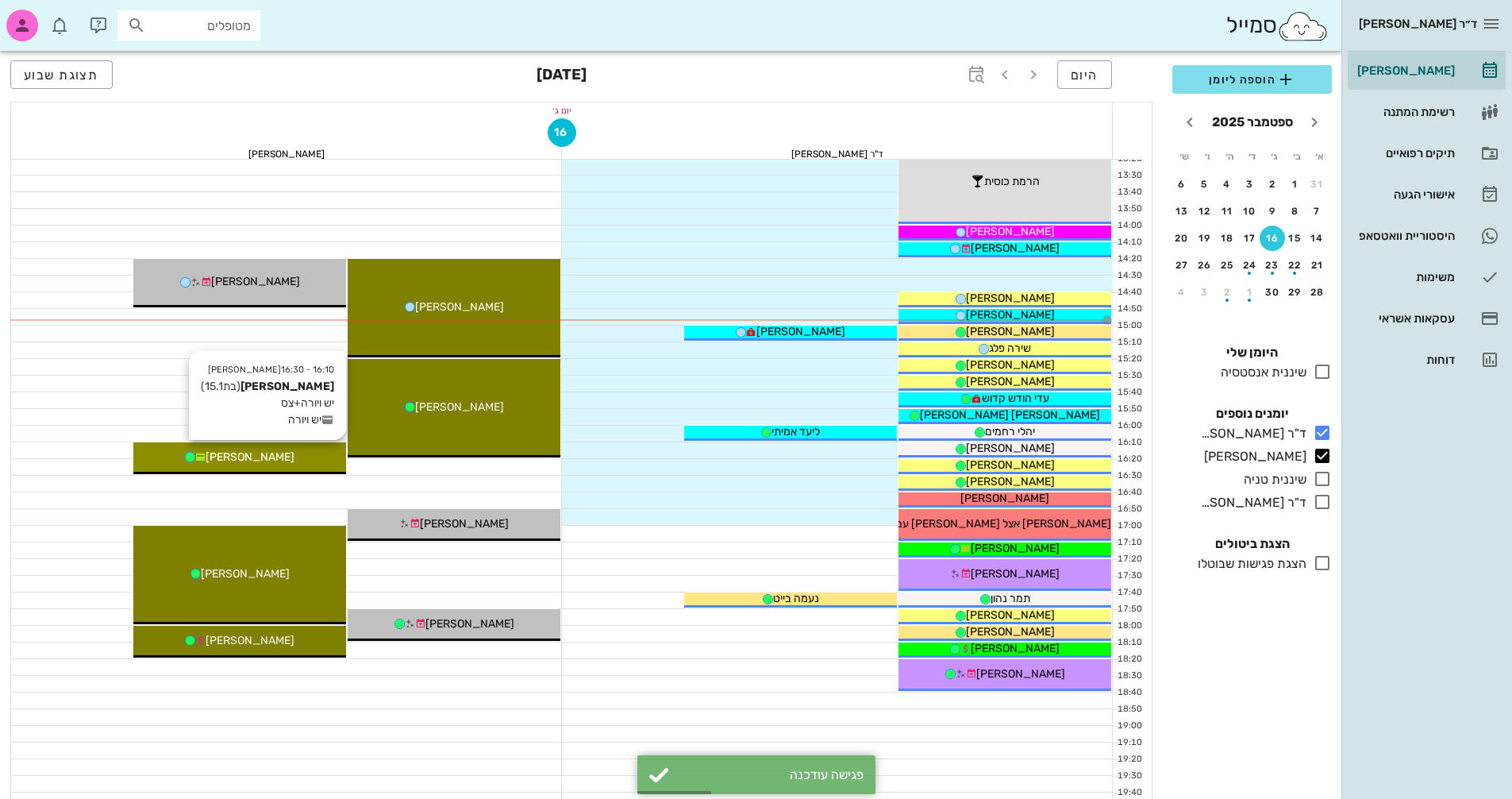
click at [297, 454] on div "[PERSON_NAME]" at bounding box center [239, 456] width 213 height 17
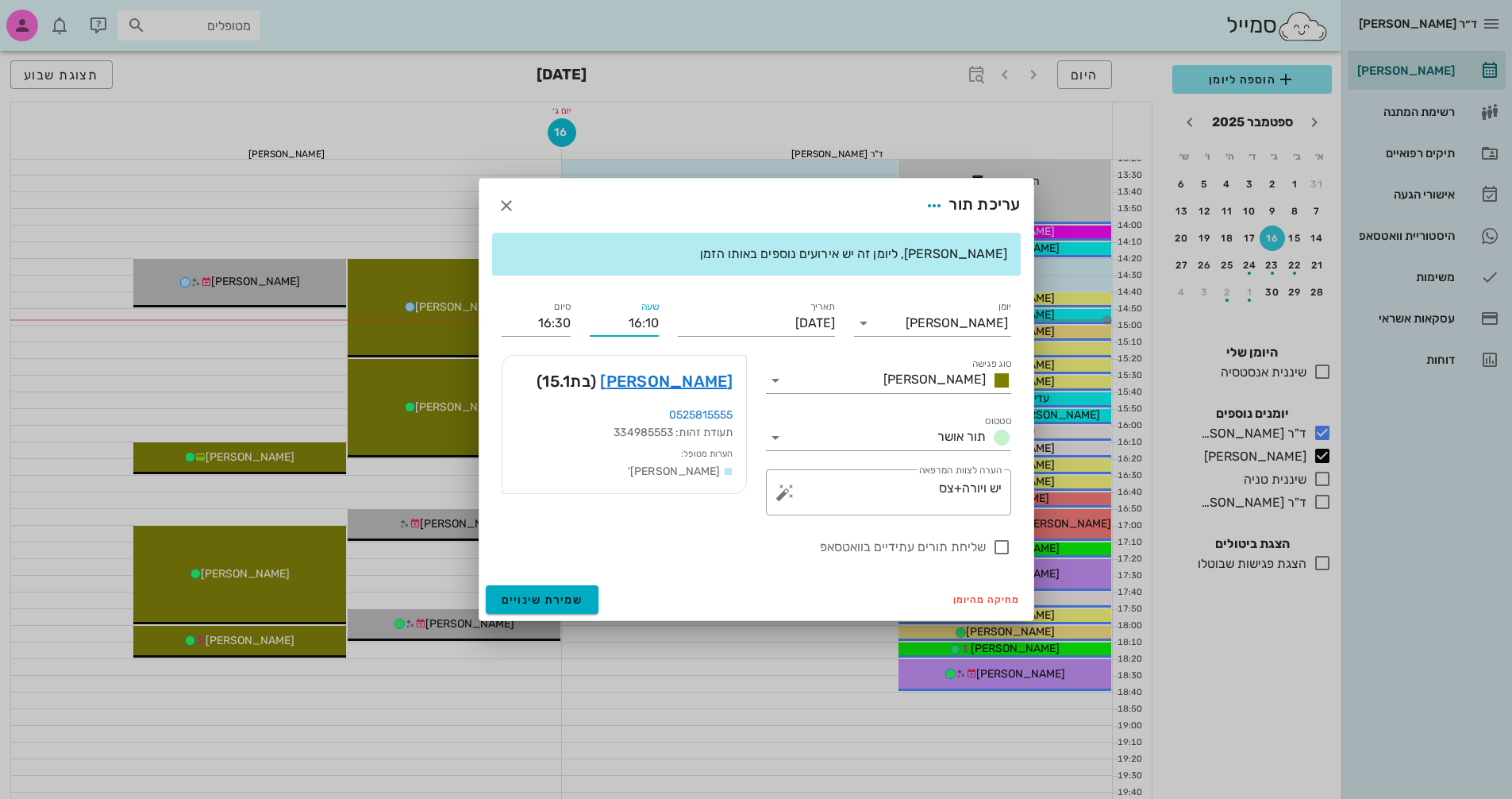
drag, startPoint x: 645, startPoint y: 319, endPoint x: 656, endPoint y: 320, distance: 11.0
click at [656, 320] on input "16:10" at bounding box center [624, 323] width 69 height 25
type input "16:20"
type input "16:40"
click at [642, 585] on div "מחיקה מהיומן שמירת שינויים" at bounding box center [756, 599] width 554 height 41
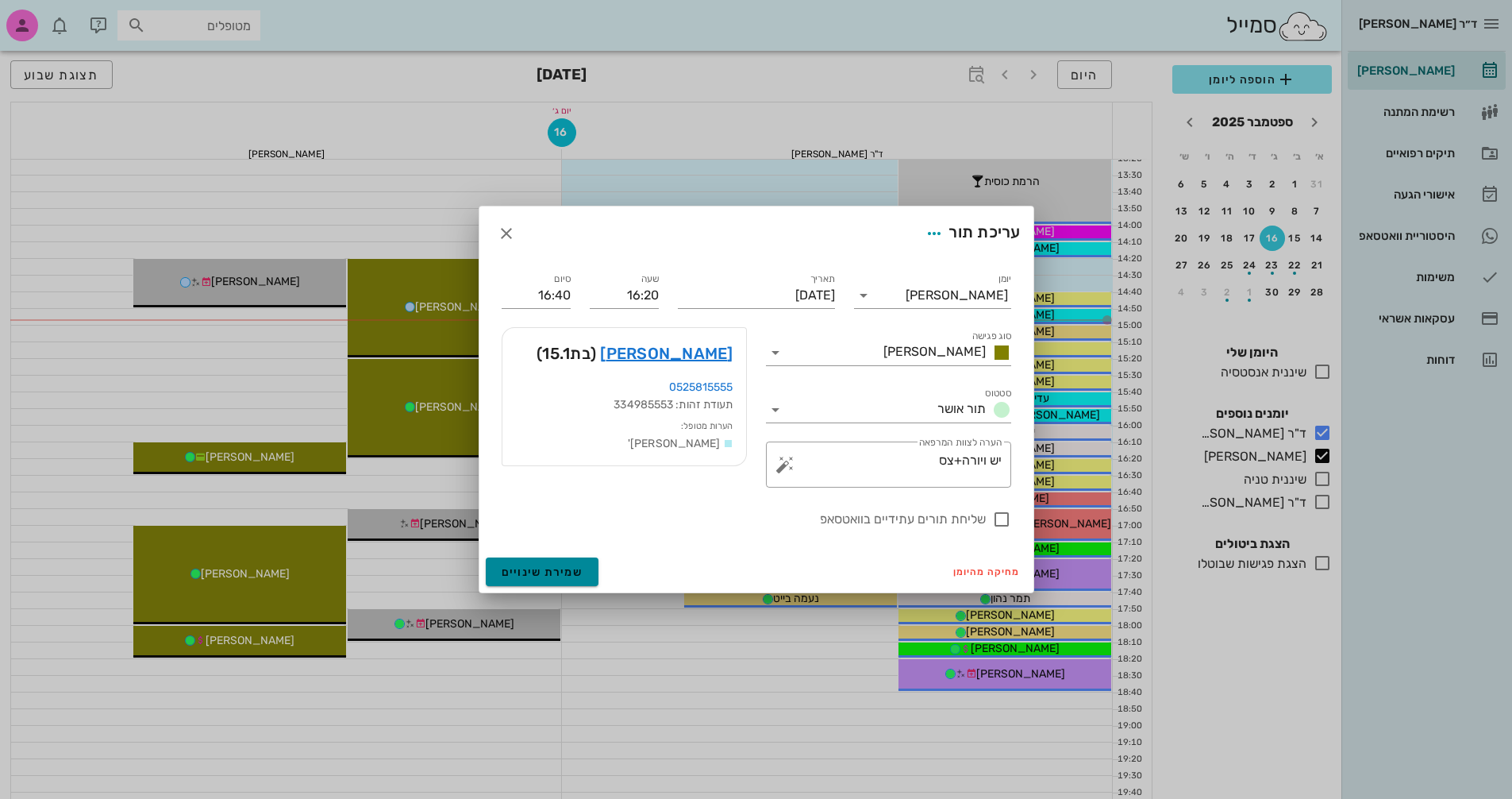
click at [559, 571] on span "שמירת שינויים" at bounding box center [542, 573] width 82 height 14
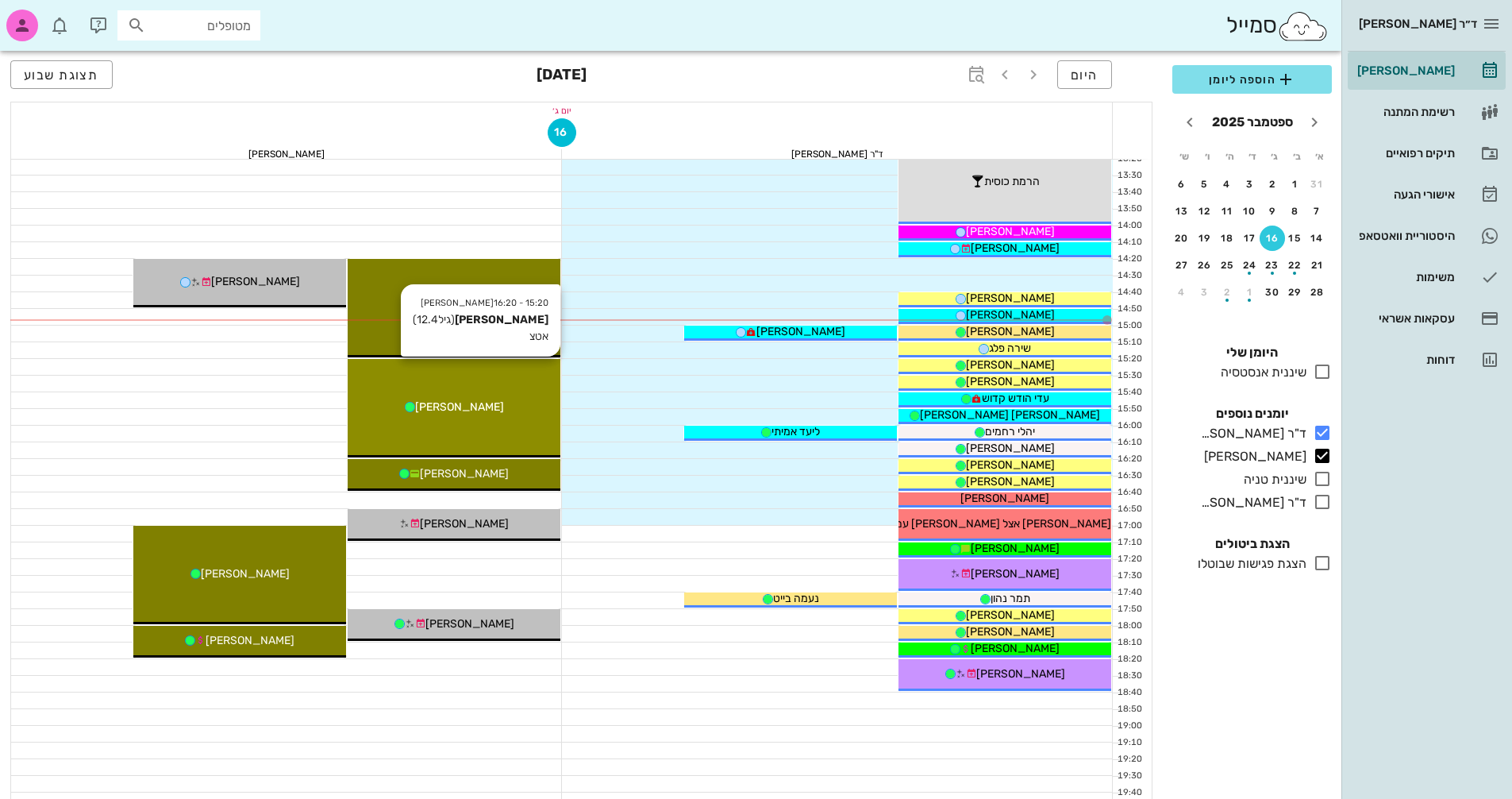
click at [500, 399] on div "[PERSON_NAME]" at bounding box center [454, 406] width 213 height 17
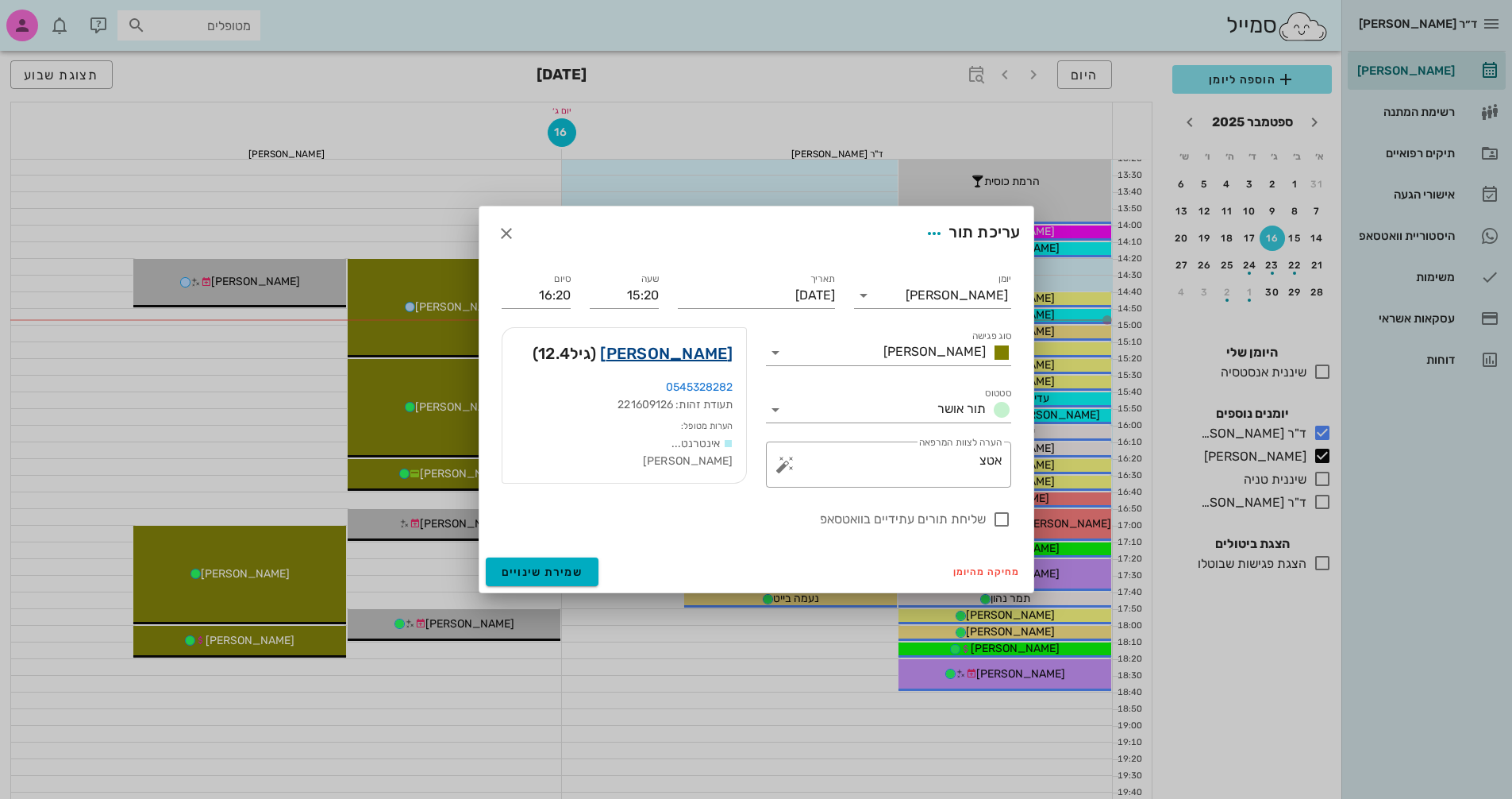
click at [701, 357] on link "[PERSON_NAME]" at bounding box center [666, 353] width 132 height 25
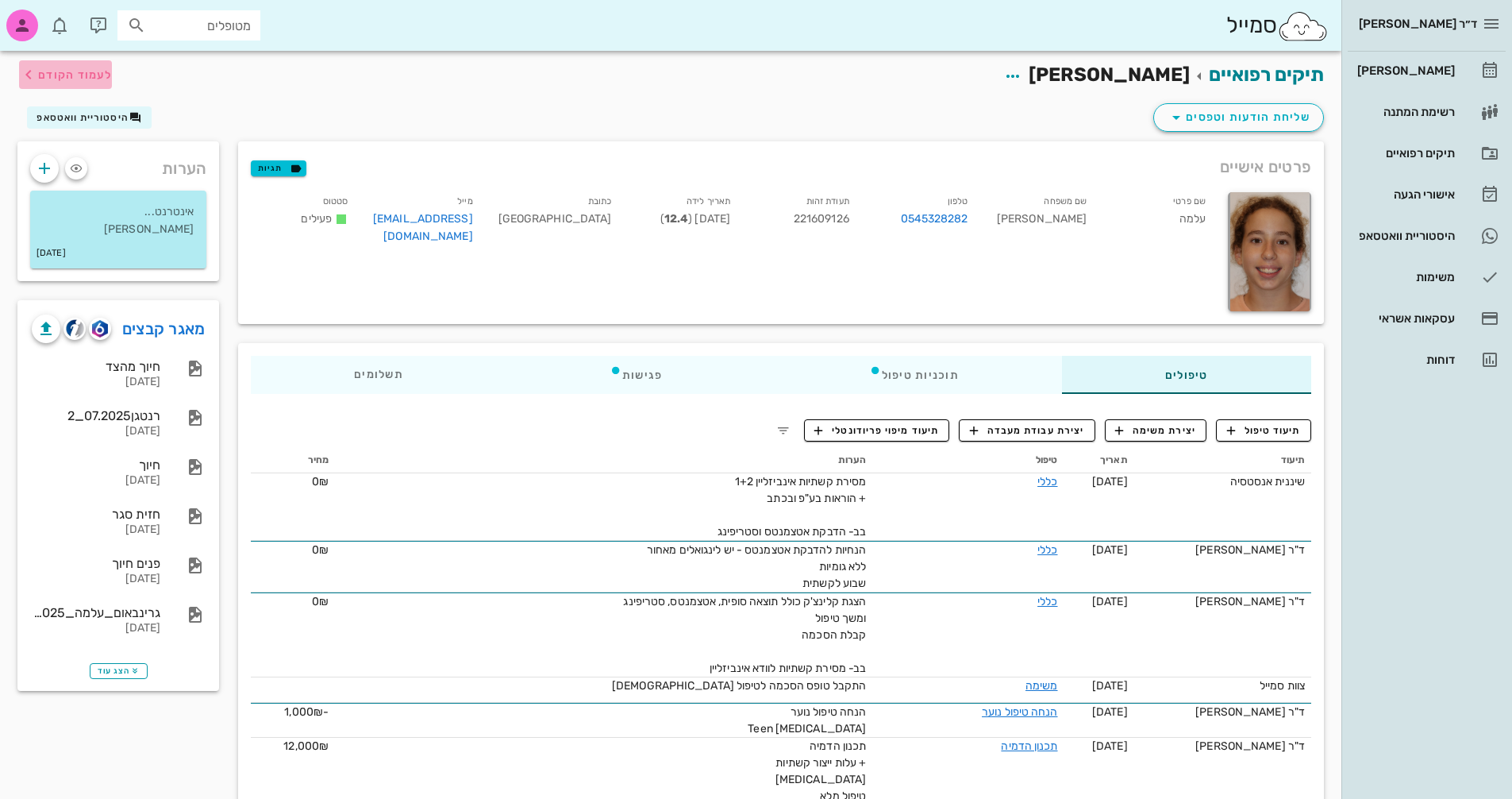
click at [37, 72] on icon "button" at bounding box center [29, 75] width 19 height 19
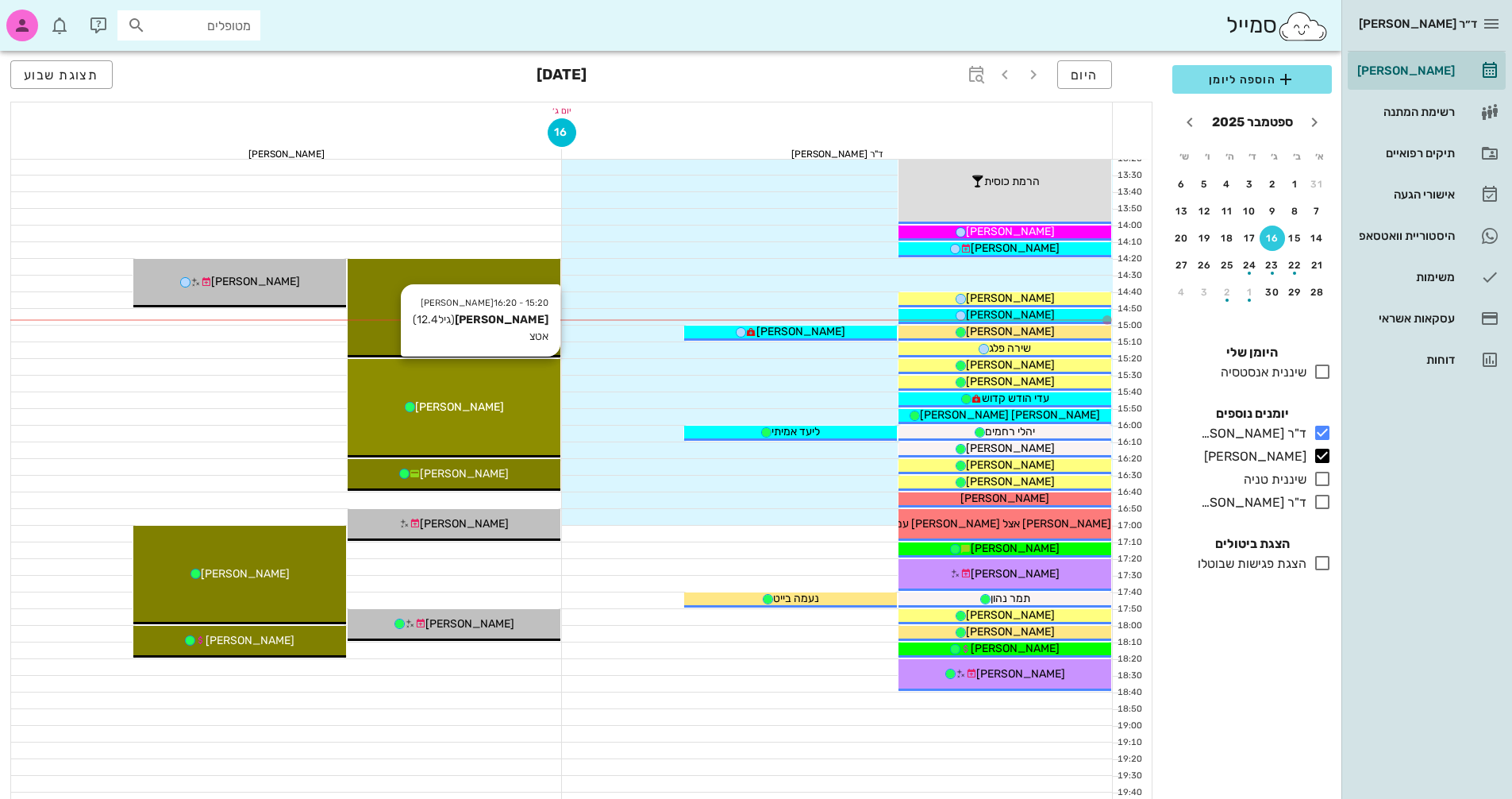
click at [437, 382] on div "15:20 - 16:20 [PERSON_NAME] (גיל 12.4 ) אטצ [PERSON_NAME]" at bounding box center [454, 407] width 213 height 98
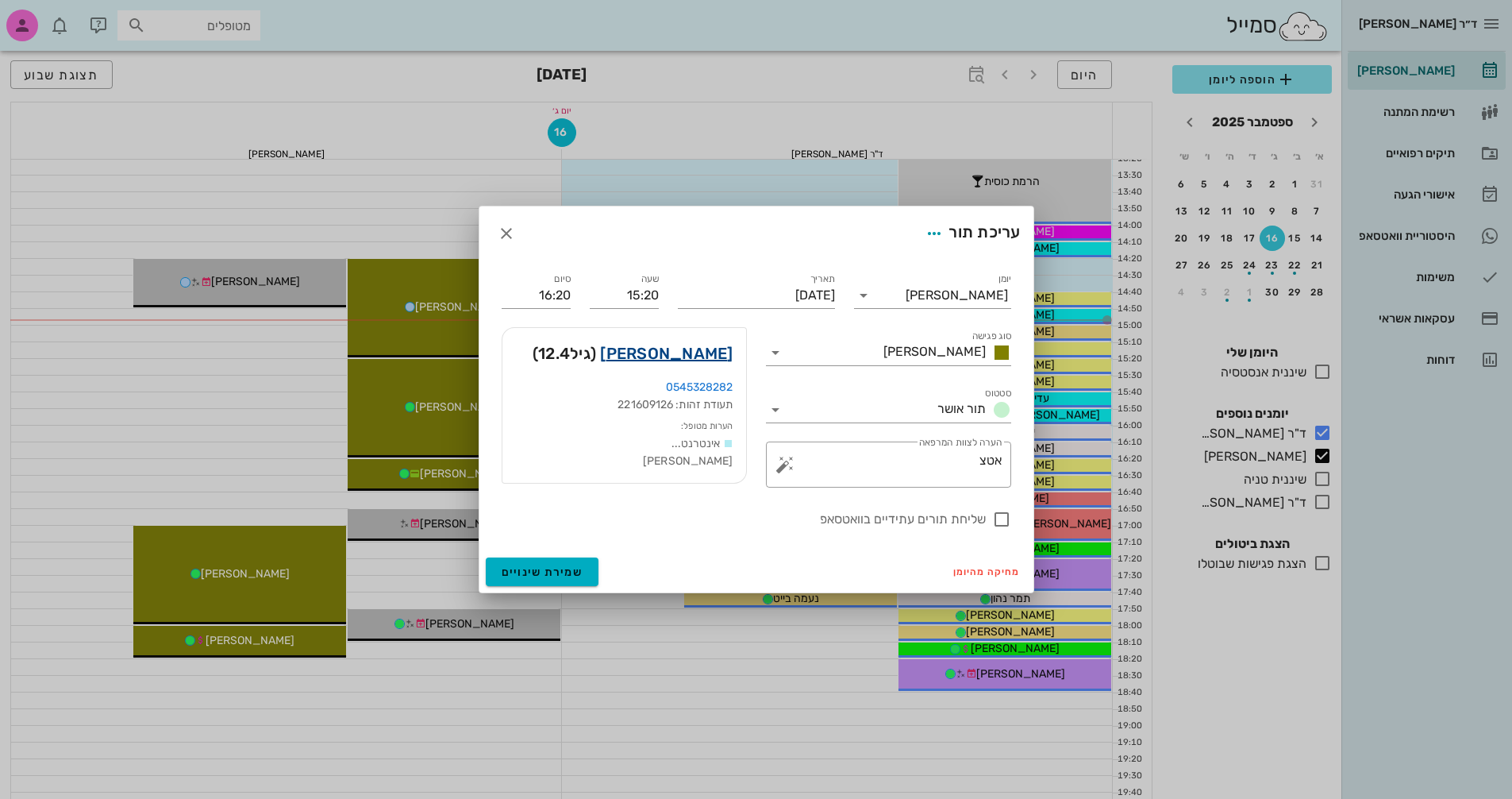
click at [703, 355] on link "[PERSON_NAME]" at bounding box center [666, 353] width 132 height 25
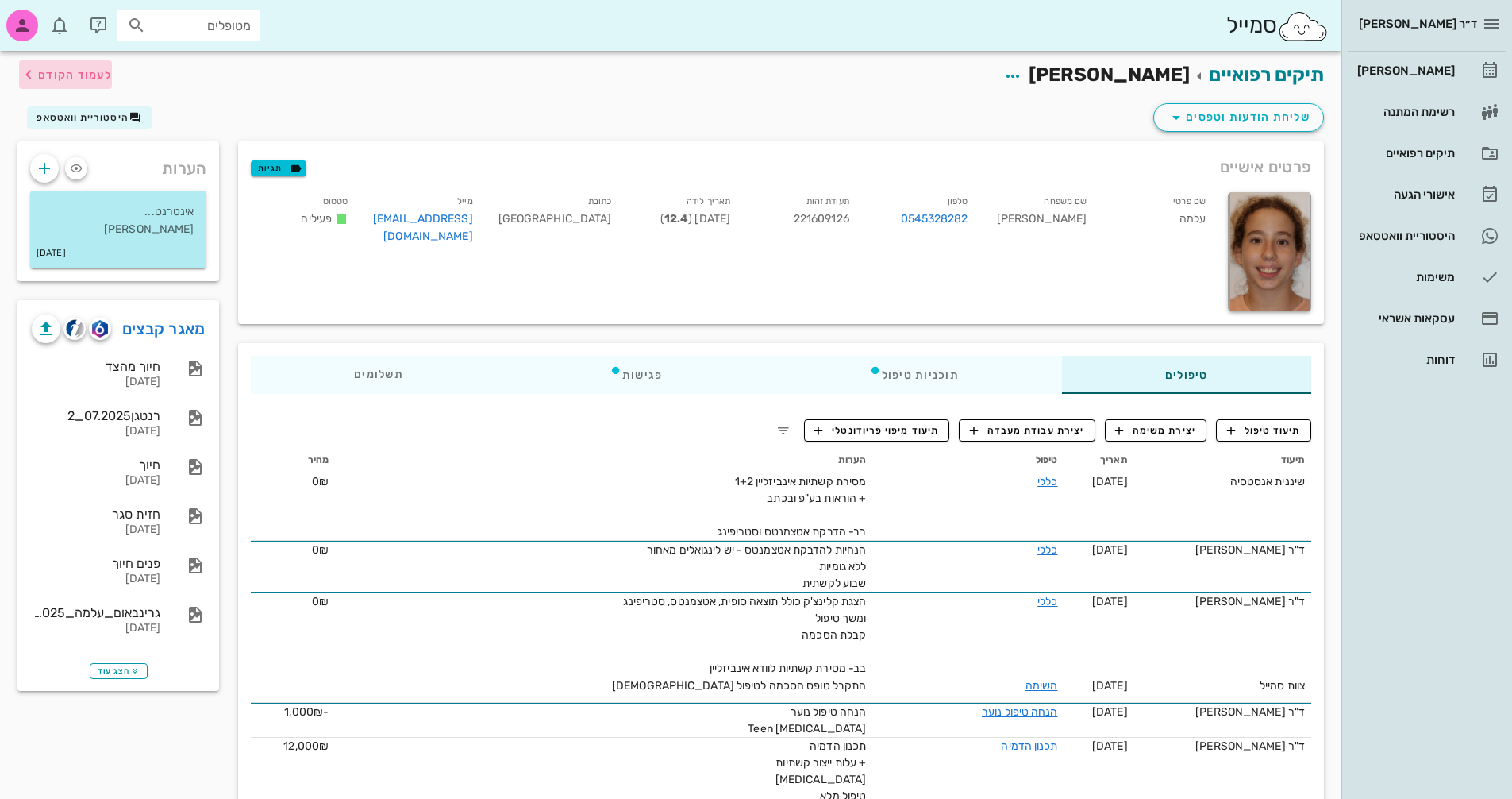
click at [84, 80] on span "לעמוד הקודם" at bounding box center [75, 75] width 74 height 14
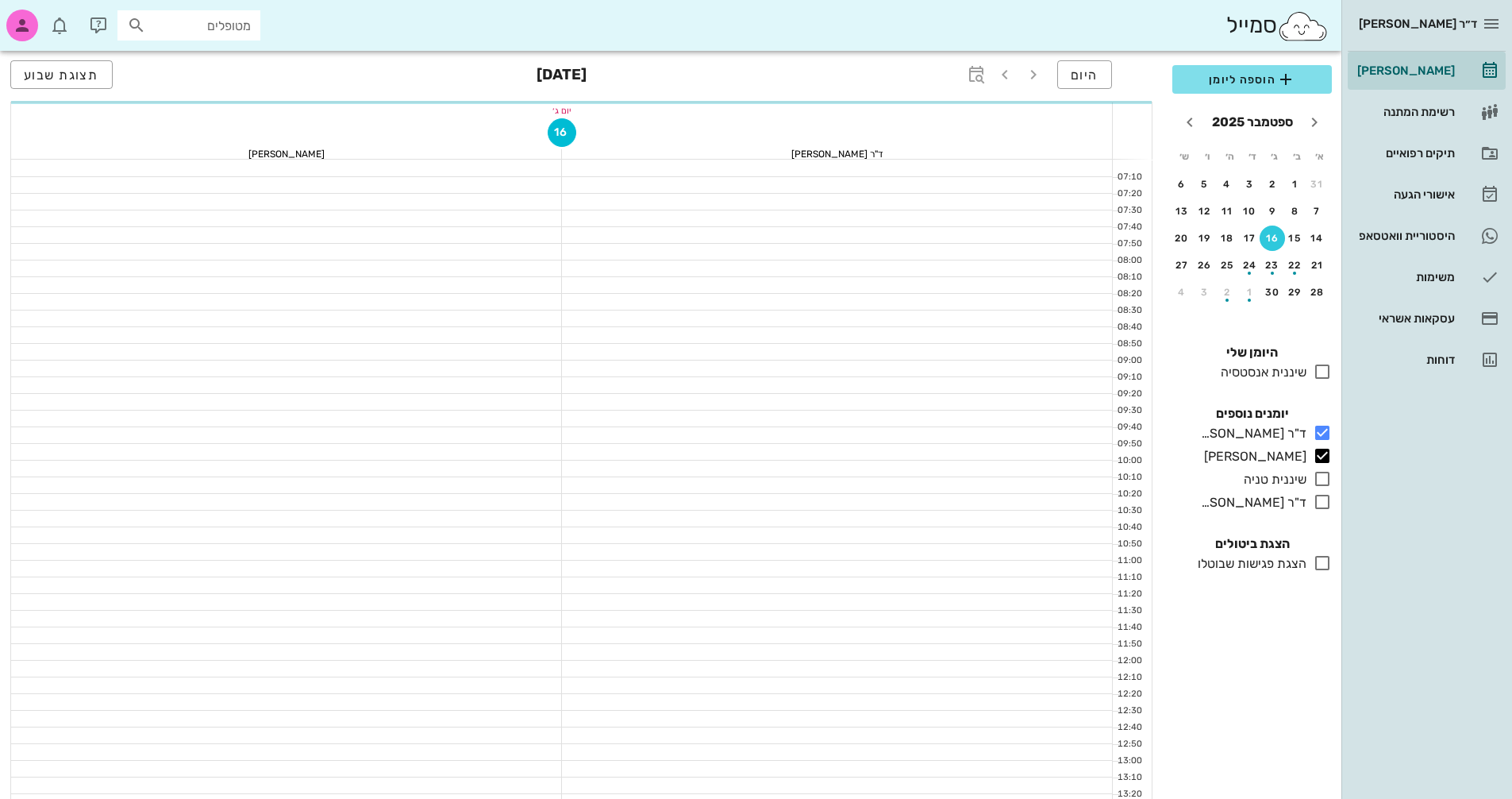
scroll to position [635, 0]
